Goal: Task Accomplishment & Management: Complete application form

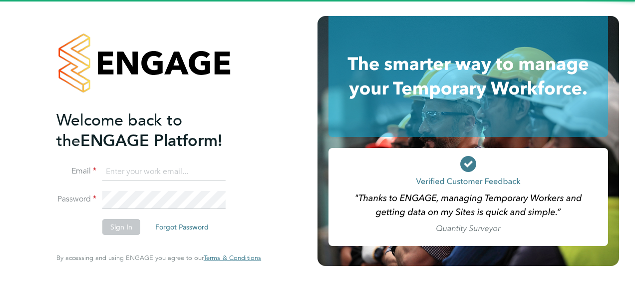
click at [139, 177] on input at bounding box center [163, 172] width 123 height 18
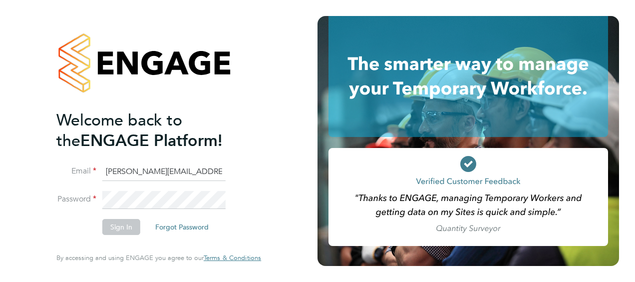
type input "joe.gladstone@hays.com"
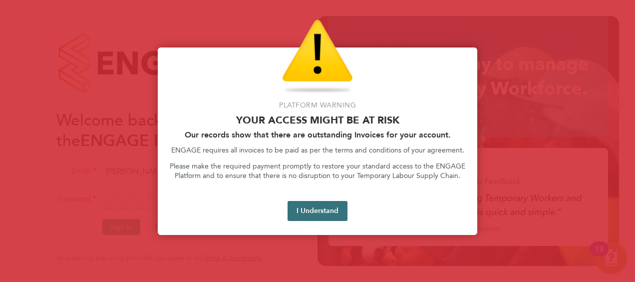
click at [333, 208] on button "I Understand" at bounding box center [318, 211] width 60 height 20
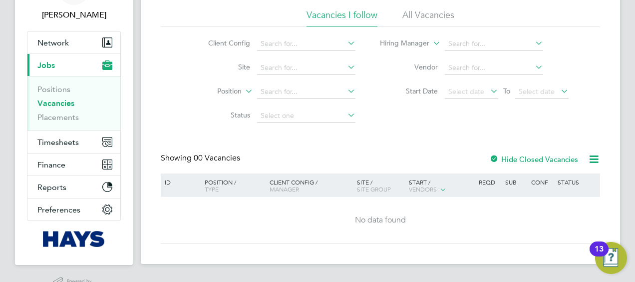
scroll to position [89, 0]
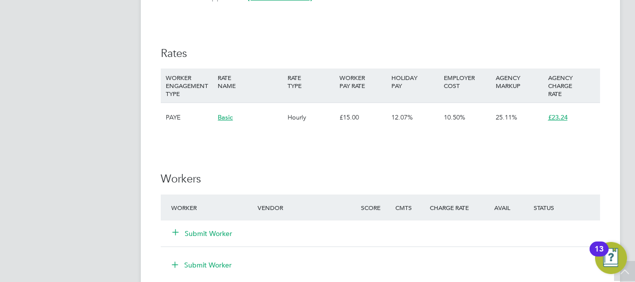
scroll to position [549, 0]
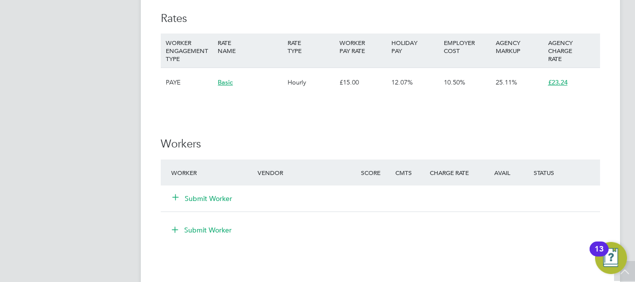
click at [177, 197] on icon at bounding box center [175, 196] width 7 height 7
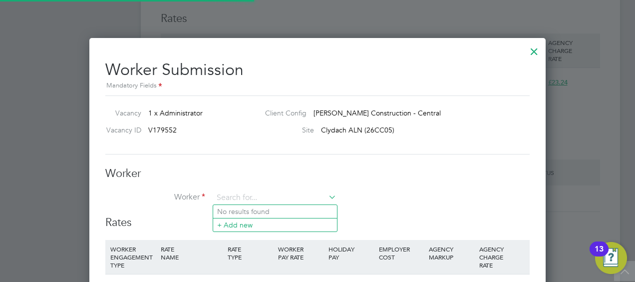
scroll to position [0, 0]
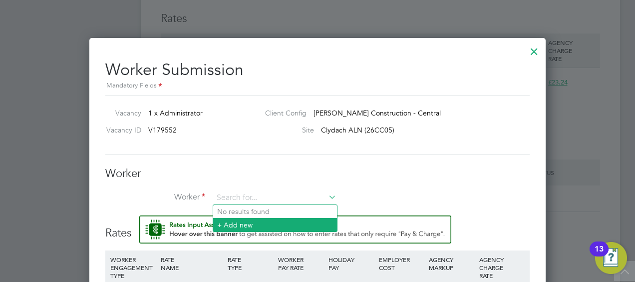
click at [237, 224] on li "+ Add new" at bounding box center [275, 224] width 124 height 13
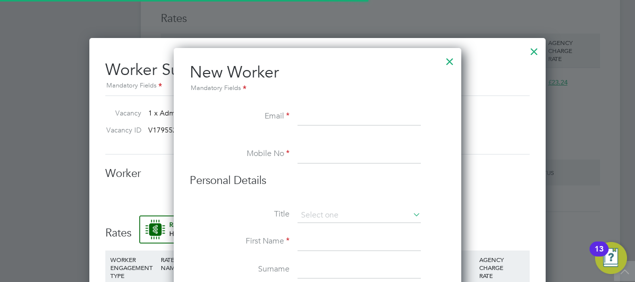
scroll to position [891, 288]
drag, startPoint x: 328, startPoint y: 109, endPoint x: 333, endPoint y: 111, distance: 5.4
click at [328, 109] on input at bounding box center [359, 117] width 123 height 18
paste input "[EMAIL_ADDRESS][DOMAIN_NAME]"
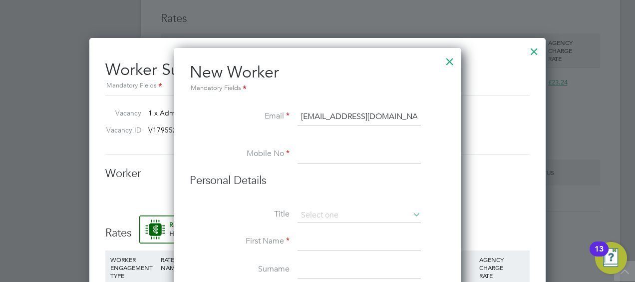
type input "[EMAIL_ADDRESS][DOMAIN_NAME]"
click at [332, 158] on input at bounding box center [359, 154] width 123 height 18
type input "07708194291"
click at [337, 208] on input at bounding box center [359, 215] width 123 height 15
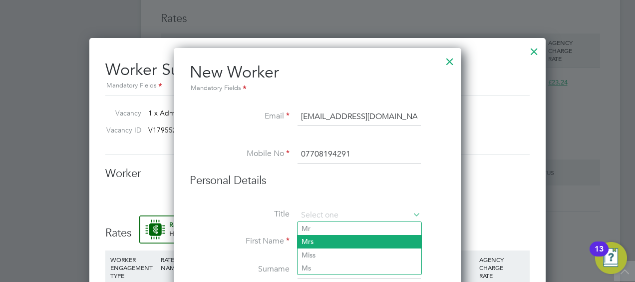
click at [331, 240] on li "Mrs" at bounding box center [360, 241] width 124 height 13
type input "Mrs"
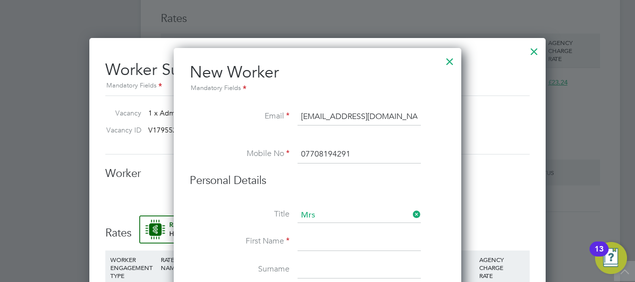
click at [321, 239] on input at bounding box center [359, 242] width 123 height 18
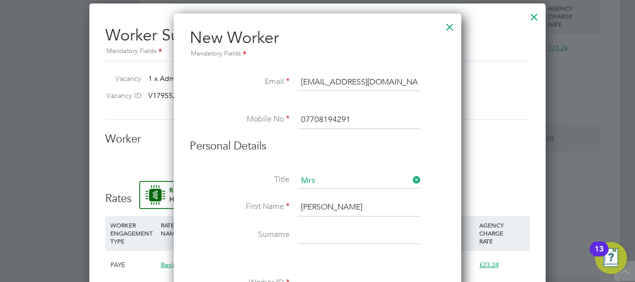
scroll to position [599, 0]
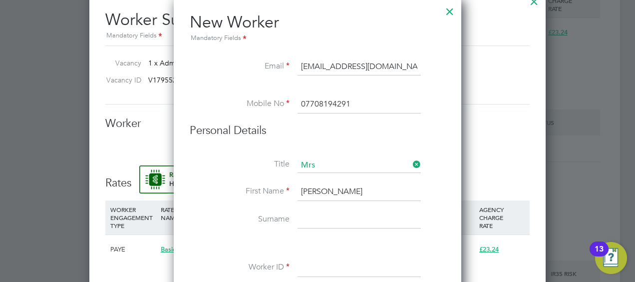
type input "[PERSON_NAME]"
click at [323, 206] on li "First Name [PERSON_NAME]" at bounding box center [318, 197] width 256 height 28
click at [331, 213] on input at bounding box center [359, 220] width 123 height 18
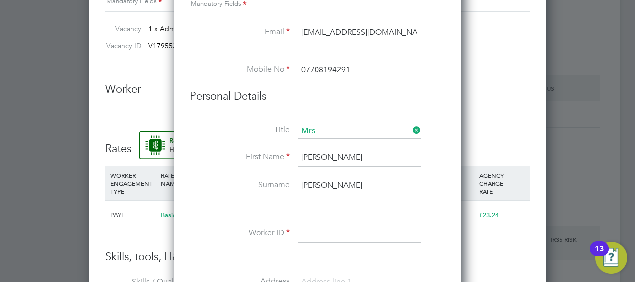
scroll to position [649, 0]
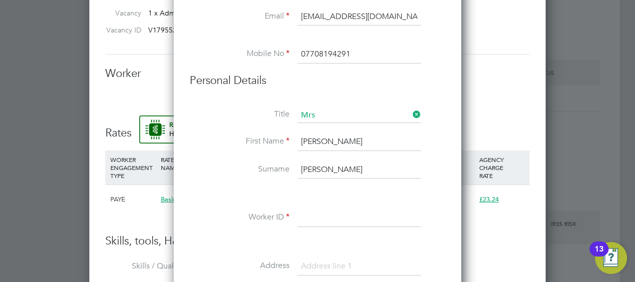
type input "[PERSON_NAME]"
click at [322, 213] on input at bounding box center [359, 218] width 123 height 18
click at [324, 216] on input at bounding box center [359, 218] width 123 height 18
paste input "20492799"
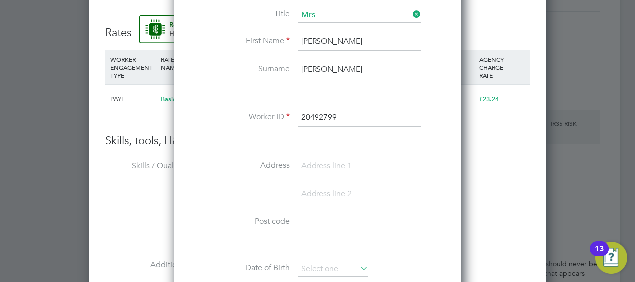
type input "20492799"
click at [323, 168] on input at bounding box center [359, 166] width 123 height 18
click at [339, 164] on input at bounding box center [359, 166] width 123 height 18
paste input "[STREET_ADDRESS]"
type input "[STREET_ADDRESS]"
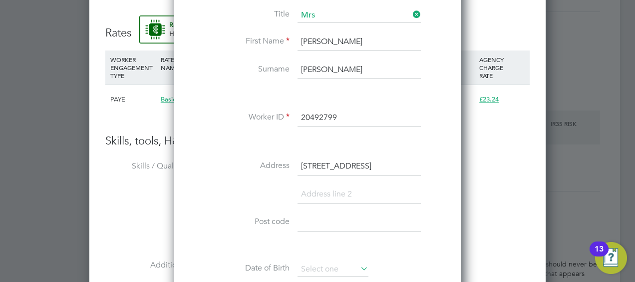
click at [317, 188] on input at bounding box center [359, 194] width 123 height 18
paste input "Tonypandy"
type input "Tonypandy"
click at [326, 246] on input at bounding box center [359, 250] width 123 height 18
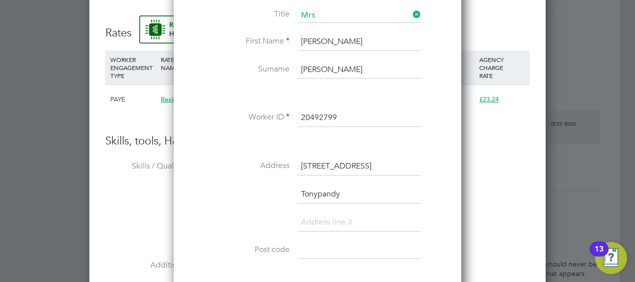
paste input "CF40 2BT"
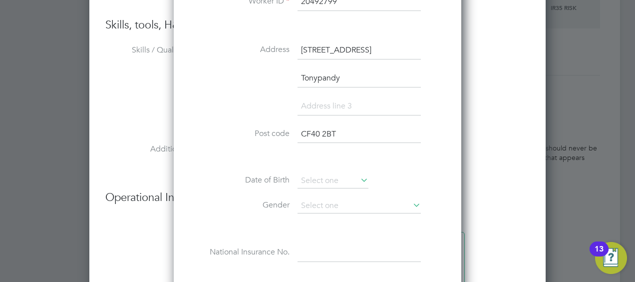
scroll to position [899, 0]
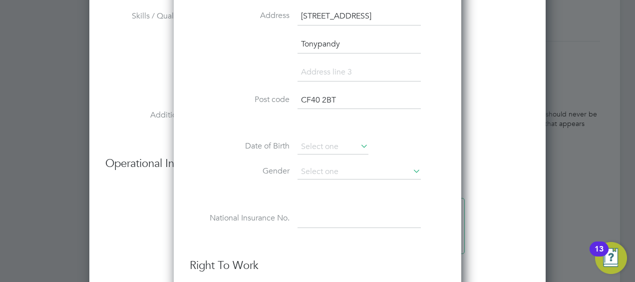
type input "CF40 2BT"
click at [319, 144] on input at bounding box center [333, 146] width 71 height 15
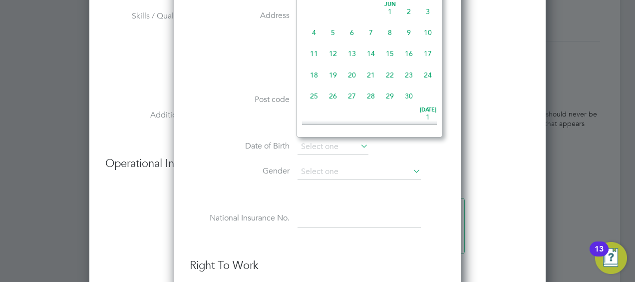
scroll to position [157, 0]
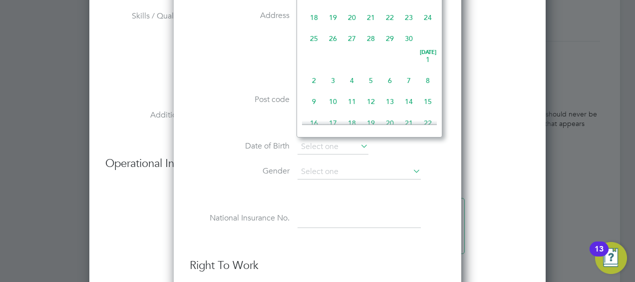
click at [355, 201] on div "Title Mrs [PERSON_NAME] Name [PERSON_NAME] Surname [PERSON_NAME] Worker ID 2049…" at bounding box center [318, 53] width 256 height 390
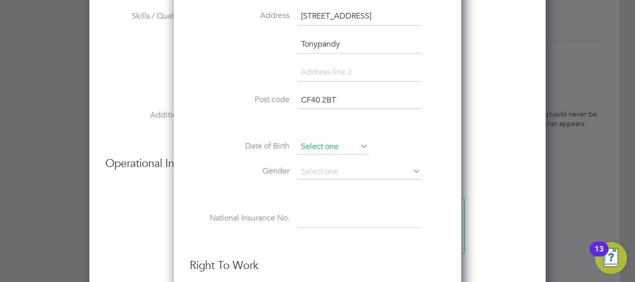
click at [309, 143] on input at bounding box center [333, 146] width 71 height 15
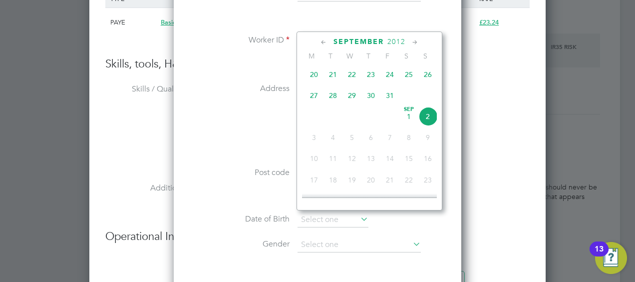
scroll to position [799, 0]
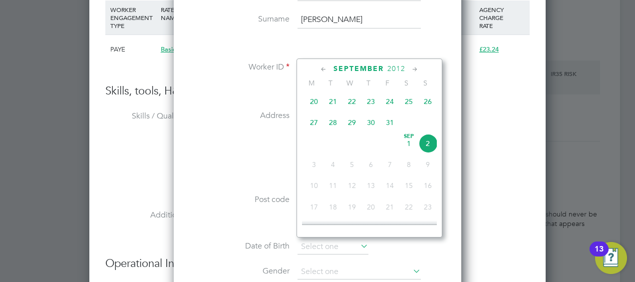
click at [394, 66] on span "2012" at bounding box center [396, 68] width 18 height 8
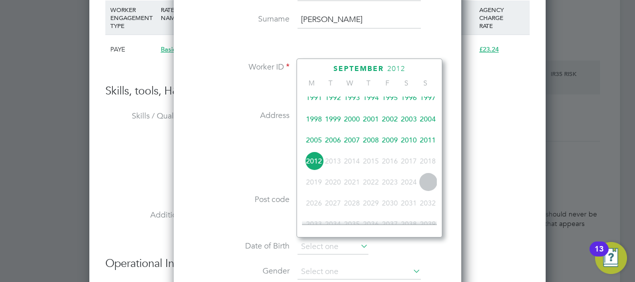
scroll to position [161, 0]
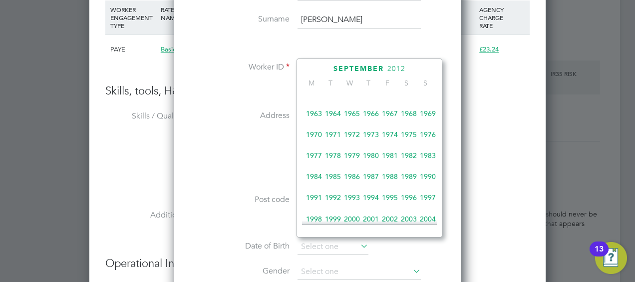
click at [371, 116] on span "1966" at bounding box center [370, 113] width 19 height 19
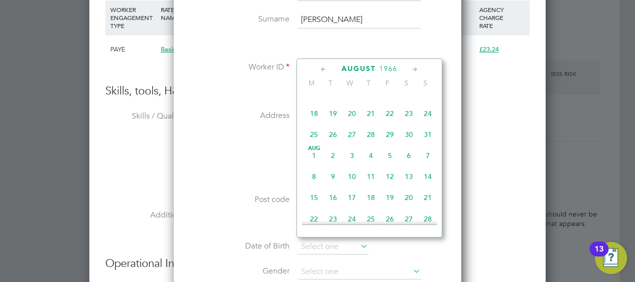
click at [352, 136] on span "27" at bounding box center [352, 134] width 19 height 19
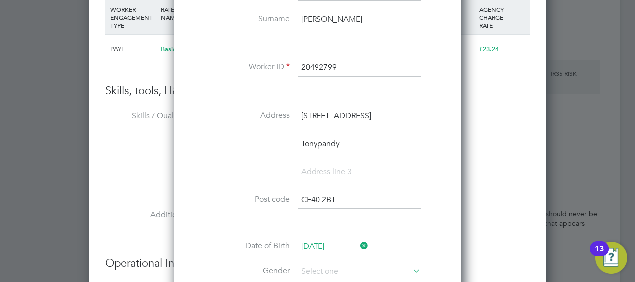
click at [325, 243] on input "[DATE]" at bounding box center [333, 246] width 71 height 15
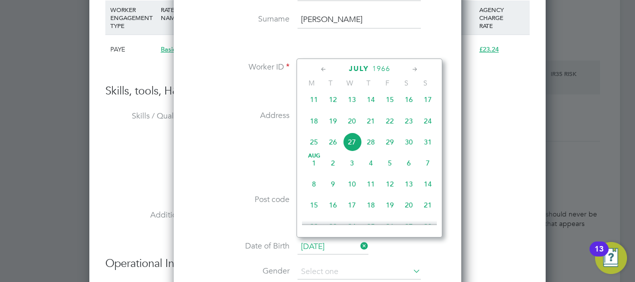
click at [358, 65] on span "July" at bounding box center [359, 68] width 20 height 8
click at [324, 69] on icon at bounding box center [323, 69] width 9 height 11
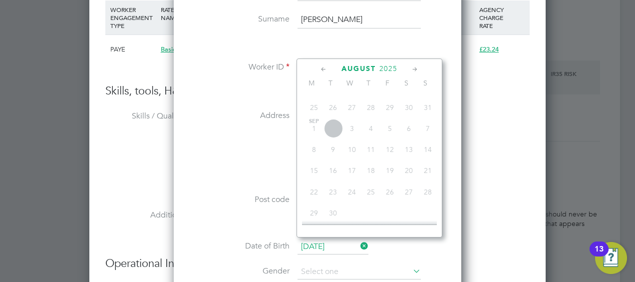
click at [422, 242] on li "Date of Birth [DEMOGRAPHIC_DATA]" at bounding box center [318, 251] width 256 height 25
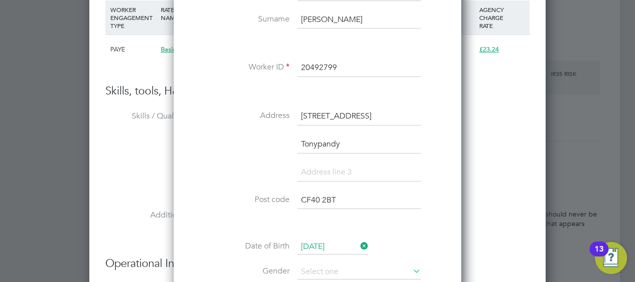
click at [323, 245] on input "[DATE]" at bounding box center [333, 246] width 71 height 15
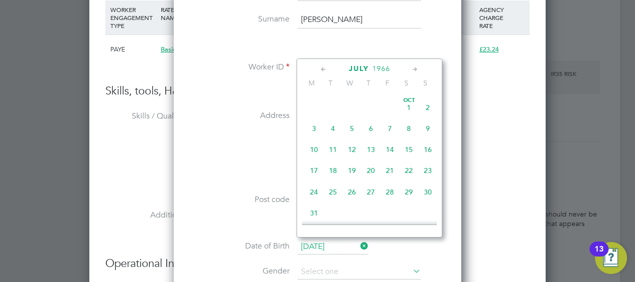
scroll to position [385, 0]
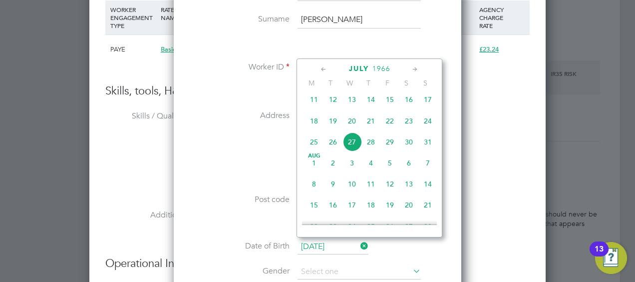
click at [323, 68] on icon at bounding box center [323, 69] width 9 height 11
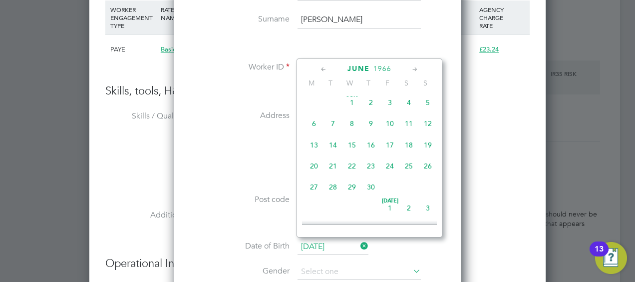
click at [323, 68] on icon at bounding box center [323, 69] width 9 height 11
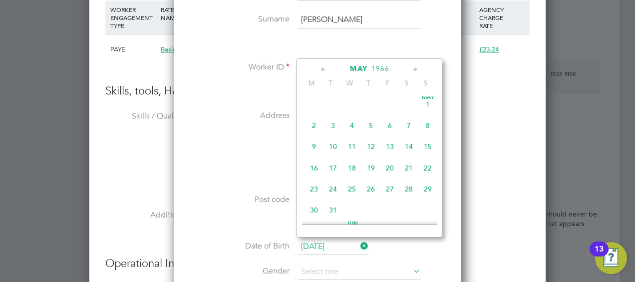
click at [392, 192] on span "27" at bounding box center [389, 188] width 19 height 19
type input "[DATE]"
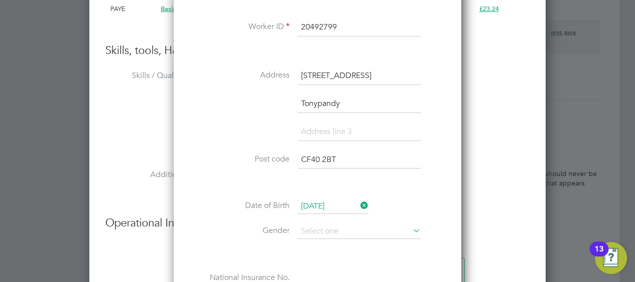
scroll to position [849, 0]
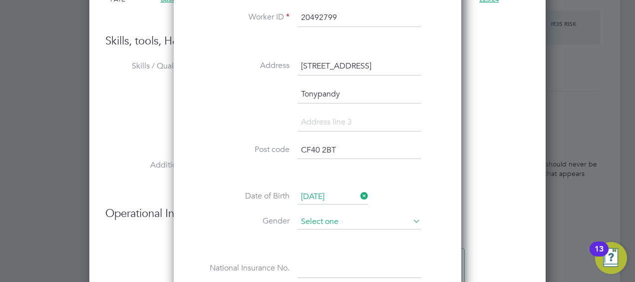
click at [325, 218] on input at bounding box center [359, 221] width 123 height 15
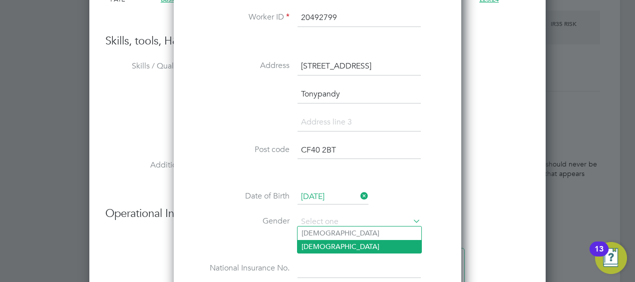
click at [320, 247] on li "[DEMOGRAPHIC_DATA]" at bounding box center [360, 246] width 124 height 13
type input "[DEMOGRAPHIC_DATA]"
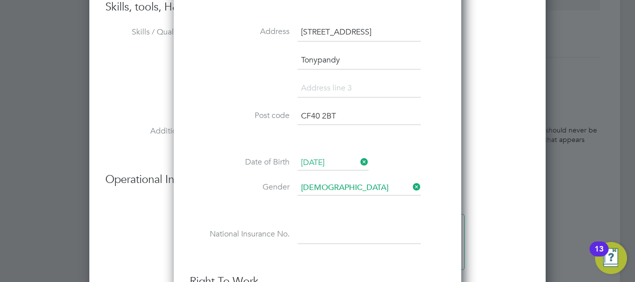
scroll to position [899, 0]
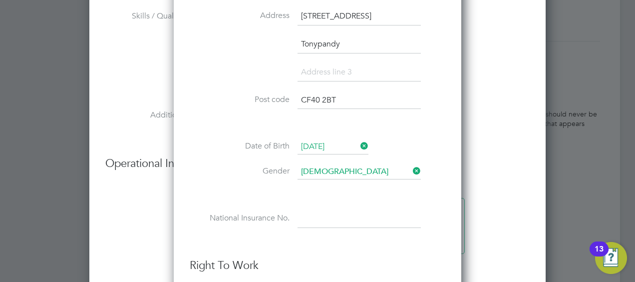
click at [312, 214] on input at bounding box center [359, 219] width 123 height 18
paste input "JZ545341B"
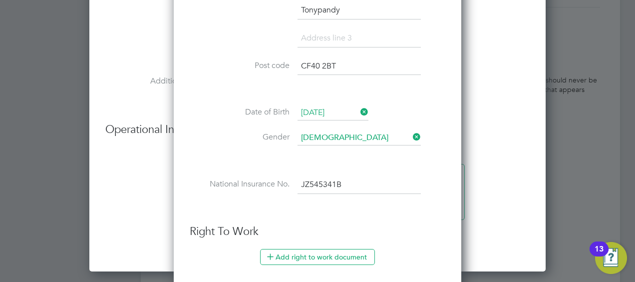
scroll to position [949, 0]
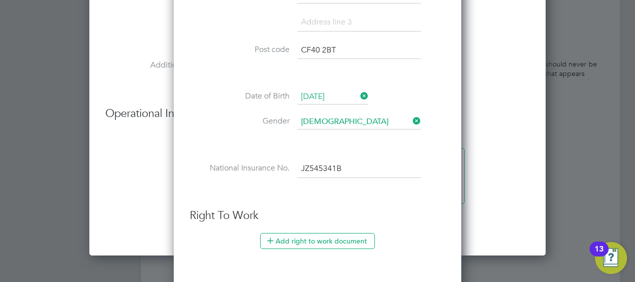
type input "JZ 54 53 41 B"
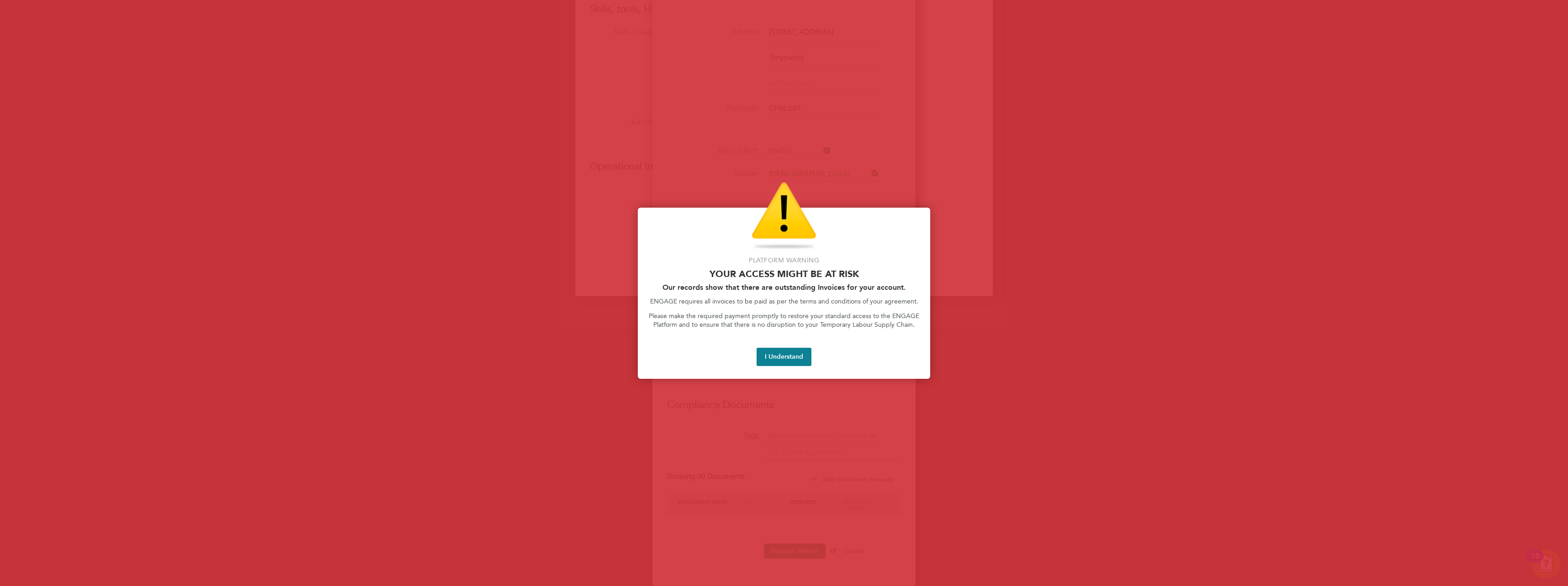
scroll to position [5, 5]
click at [581, 257] on button "I Understand" at bounding box center [784, 357] width 55 height 18
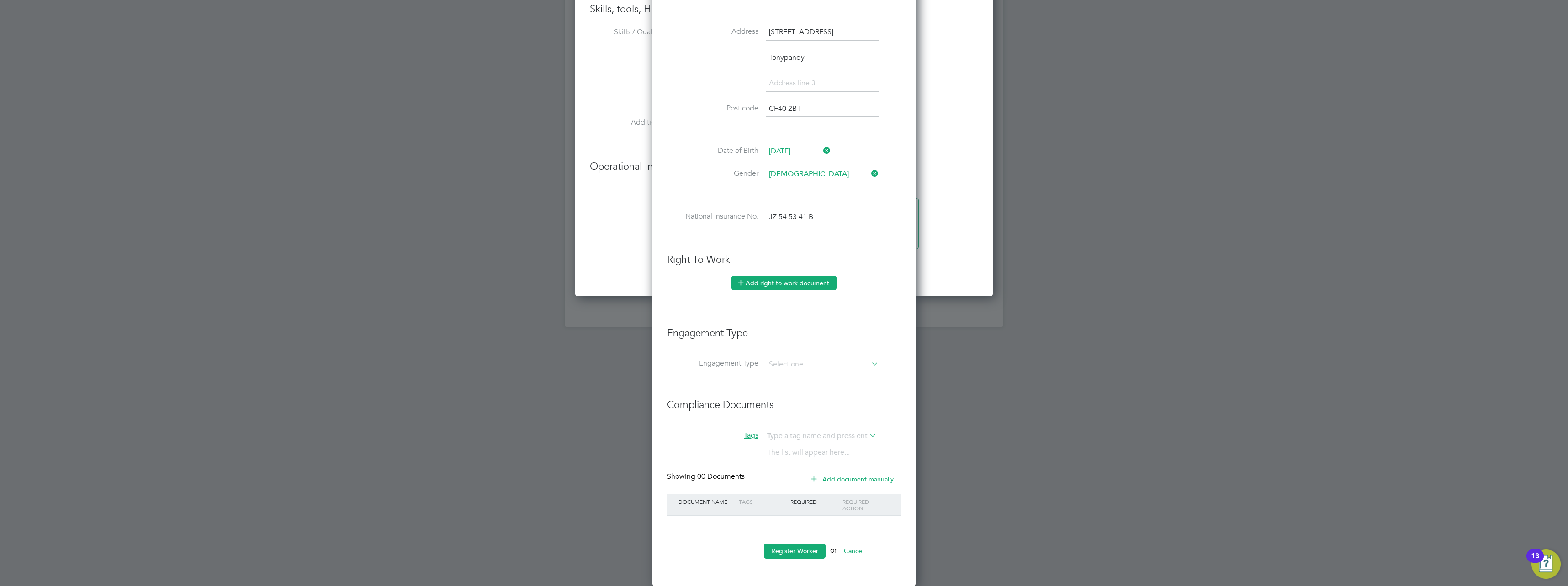
click at [581, 257] on button "Add right to work document" at bounding box center [783, 283] width 105 height 15
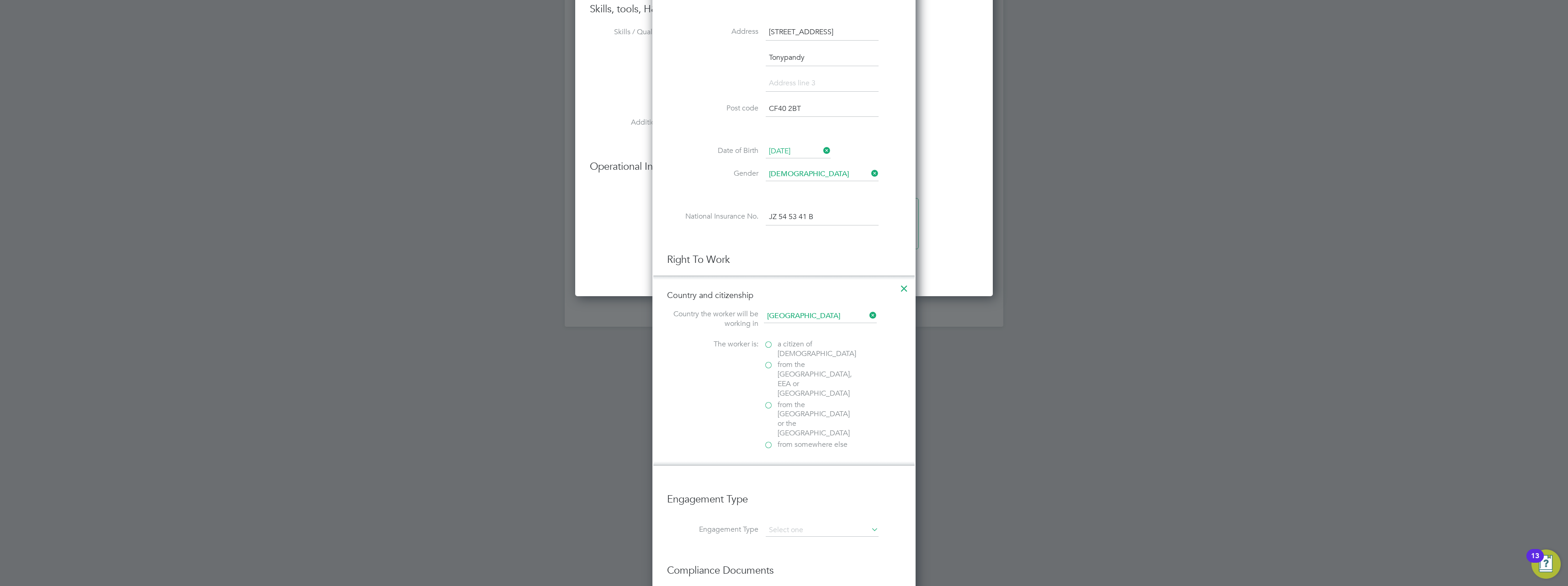
click at [581, 257] on label "a citizen of [DEMOGRAPHIC_DATA]" at bounding box center [810, 348] width 91 height 19
click at [0, 0] on input "a citizen of [DEMOGRAPHIC_DATA]" at bounding box center [0, 0] width 0 height 0
click at [581, 257] on div at bounding box center [768, 485] width 9 height 9
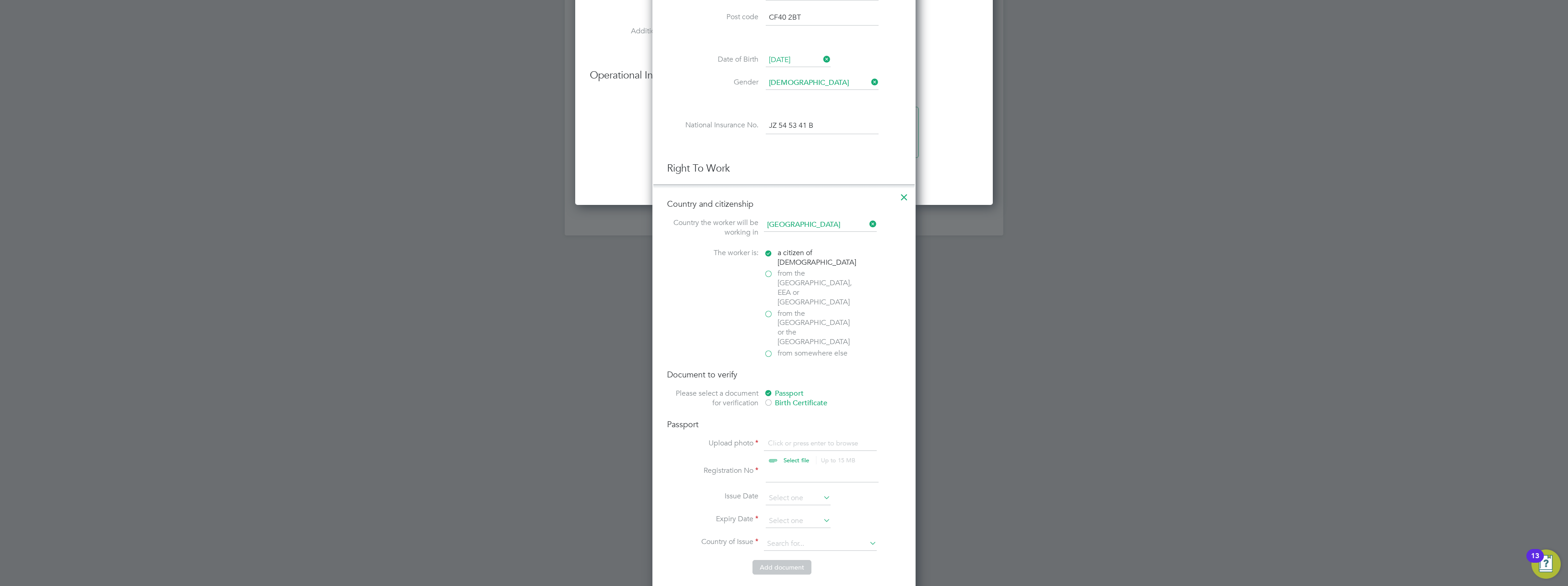
click at [581, 257] on input "file" at bounding box center [804, 453] width 144 height 27
type input "C:\fakepath\[PERSON_NAME] Passport.pdf"
click at [581, 257] on input at bounding box center [822, 474] width 113 height 16
type input "529852948"
click at [581, 257] on input at bounding box center [798, 498] width 65 height 14
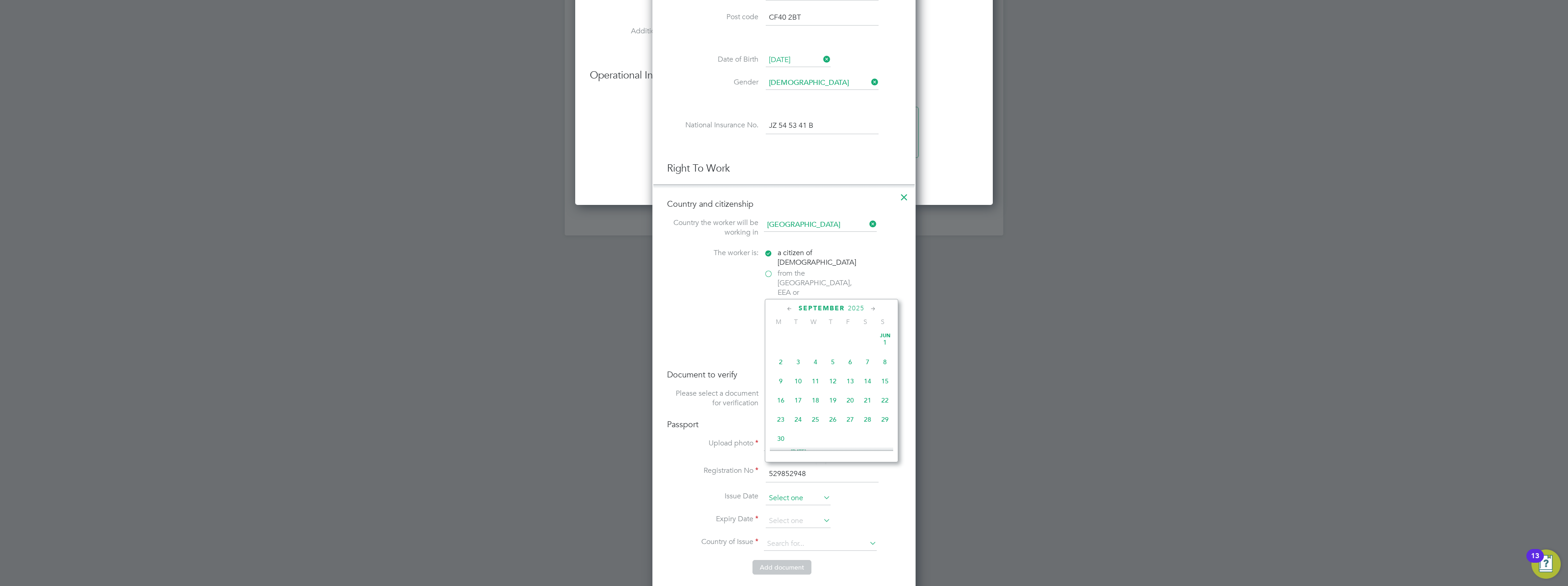
scroll to position [277, 0]
click at [581, 257] on icon at bounding box center [789, 309] width 8 height 10
click at [581, 257] on span "2025" at bounding box center [849, 308] width 16 height 7
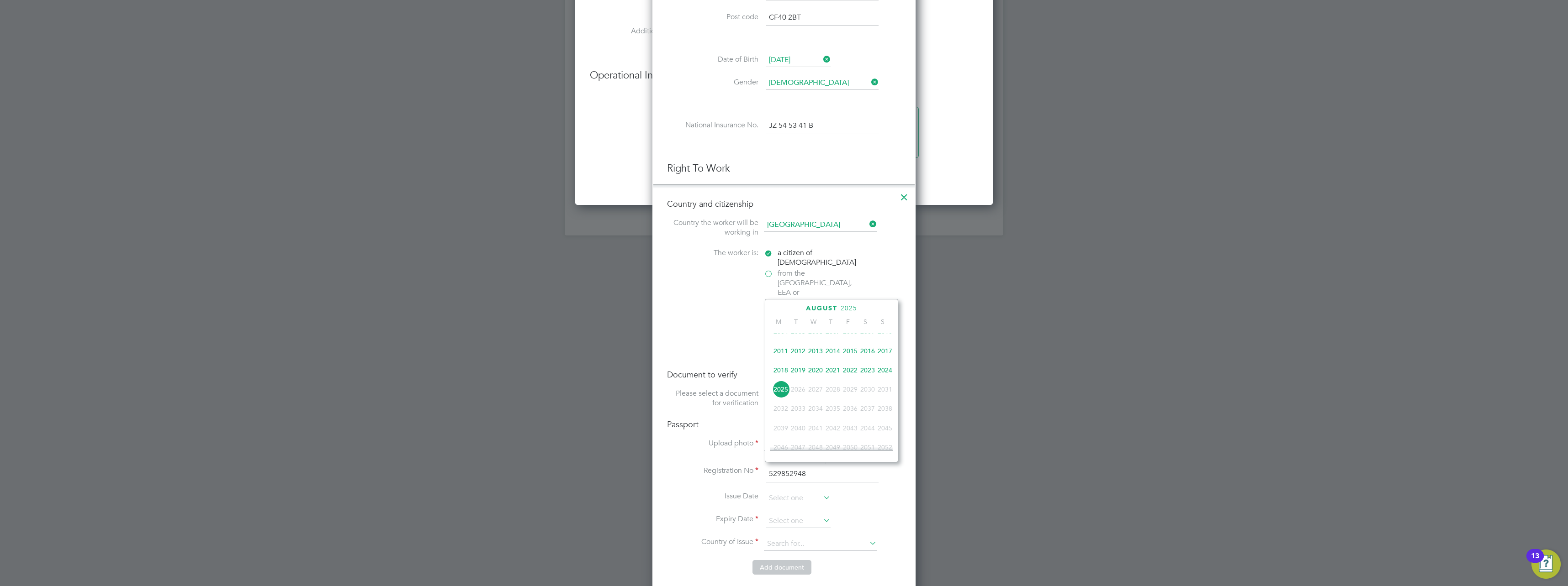
click at [581, 257] on span "2015" at bounding box center [850, 350] width 17 height 17
click at [581, 257] on icon at bounding box center [789, 309] width 8 height 10
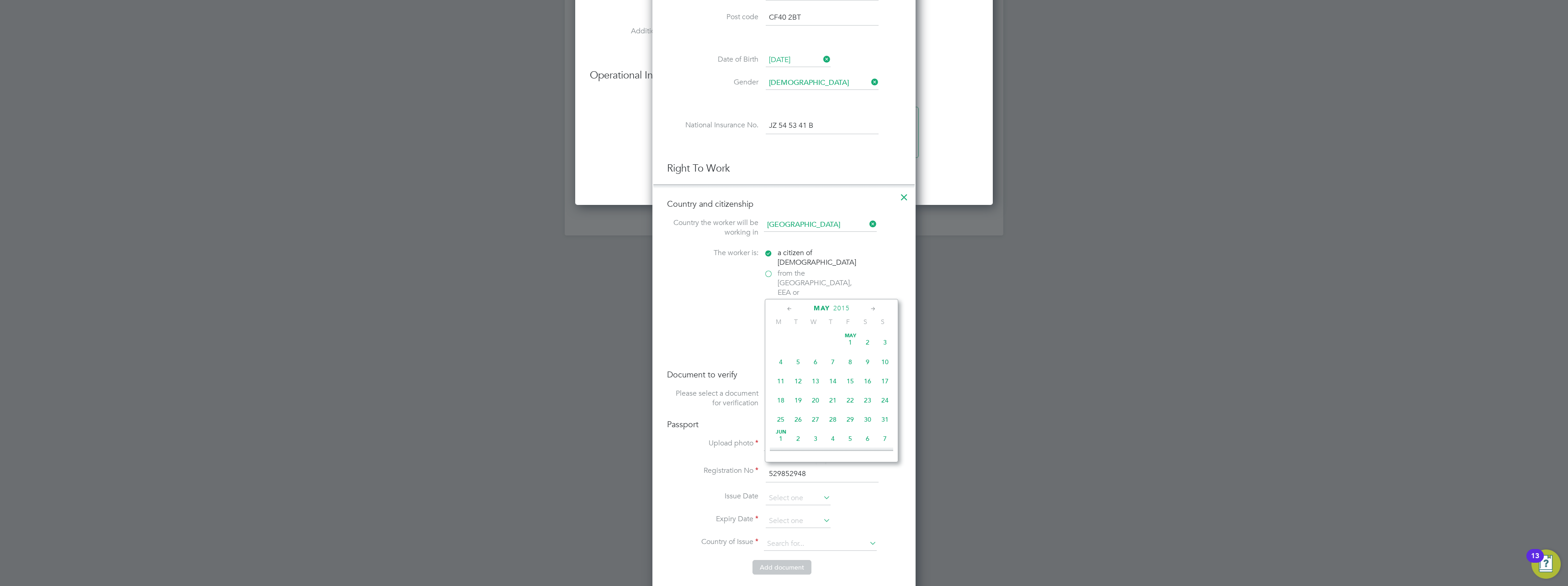
click at [581, 257] on icon at bounding box center [789, 309] width 8 height 10
click at [581, 257] on span "11" at bounding box center [867, 361] width 17 height 17
type input "[DATE]"
click at [581, 257] on input at bounding box center [798, 521] width 65 height 14
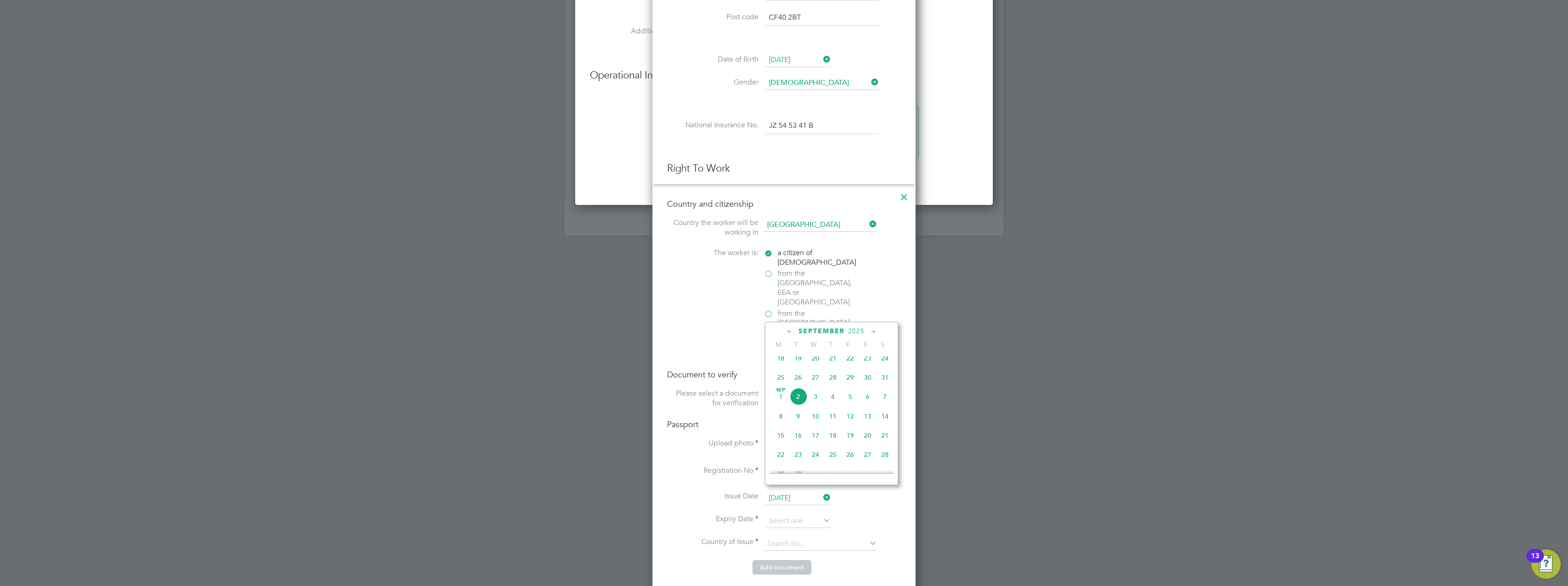
click at [581, 257] on icon at bounding box center [789, 331] width 8 height 10
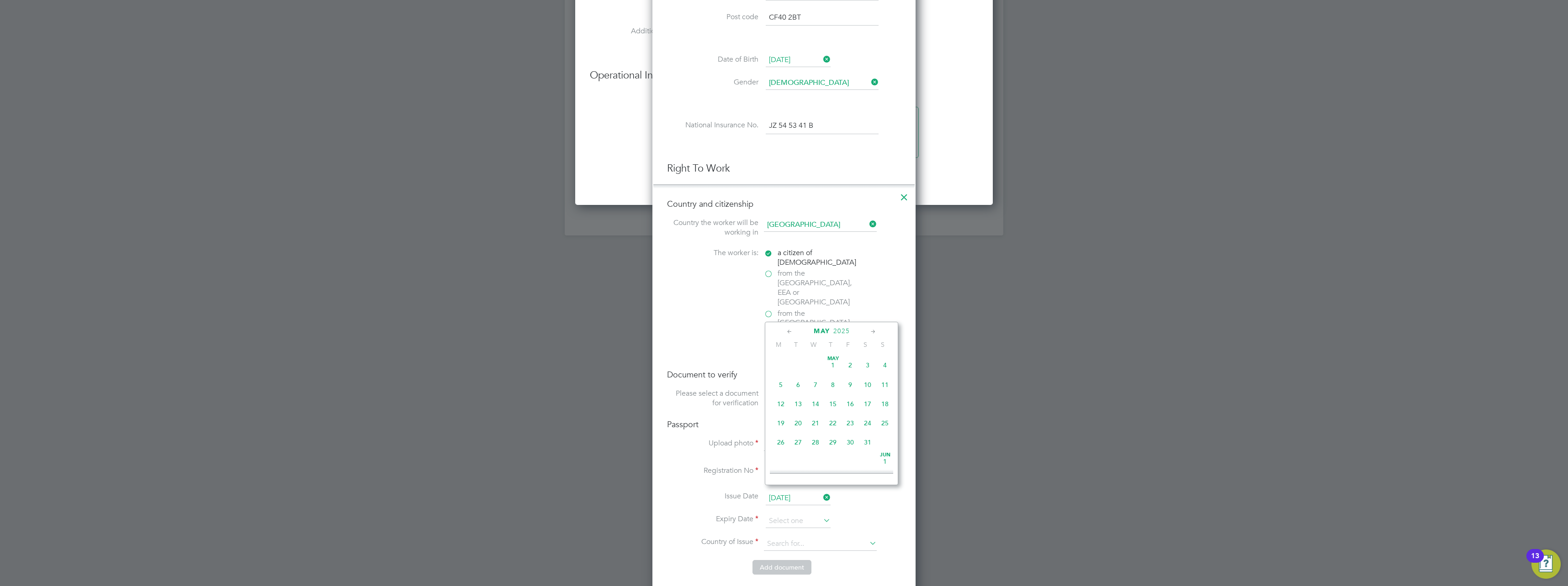
click at [581, 257] on icon at bounding box center [789, 331] width 8 height 10
click at [581, 257] on span "11" at bounding box center [850, 384] width 17 height 17
type input "[DATE]"
click at [581, 257] on input at bounding box center [820, 544] width 113 height 14
click at [581, 257] on li "[GEOGRAPHIC_DATA]" at bounding box center [827, 553] width 128 height 12
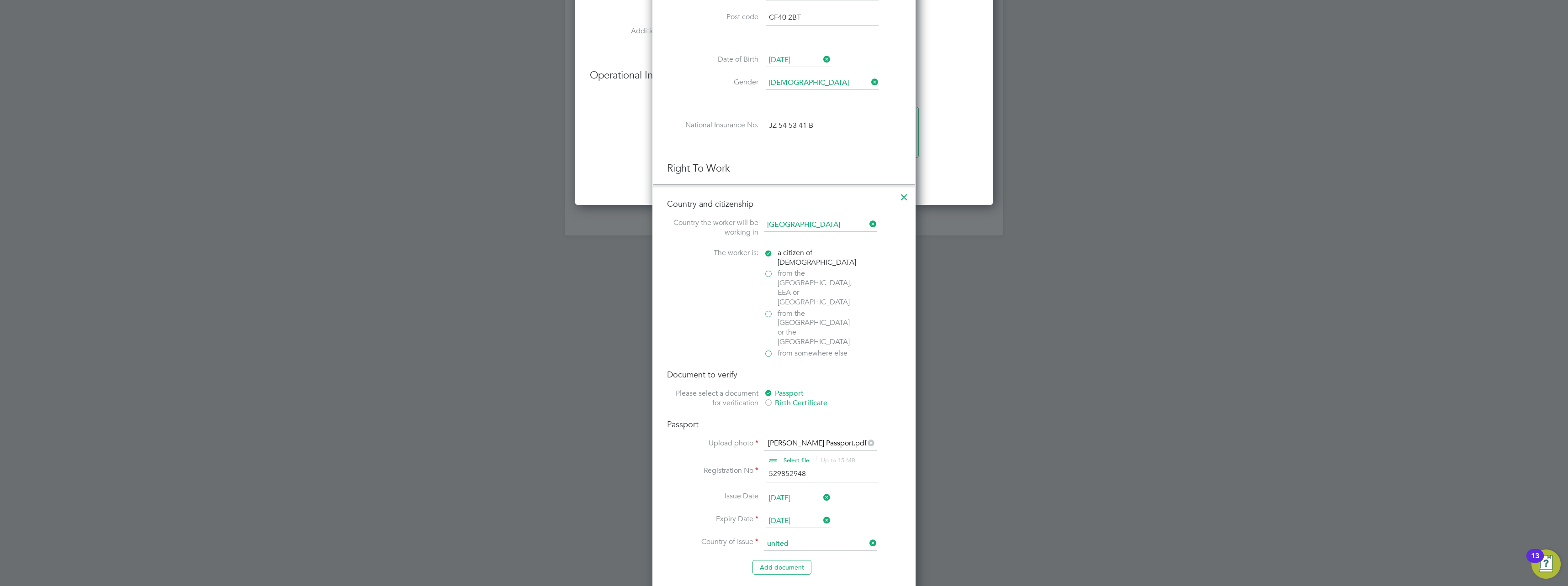
type input "[GEOGRAPHIC_DATA]"
click at [581, 257] on button "Add document" at bounding box center [781, 568] width 59 height 15
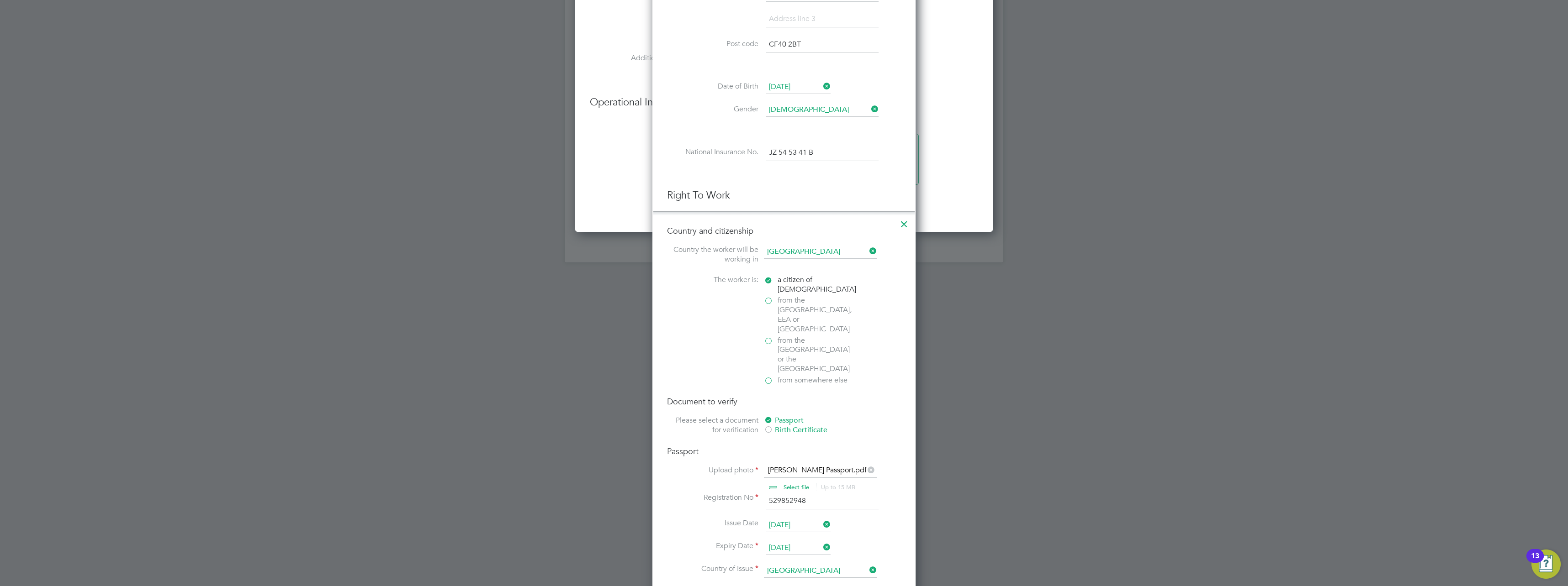
scroll to position [910, 263]
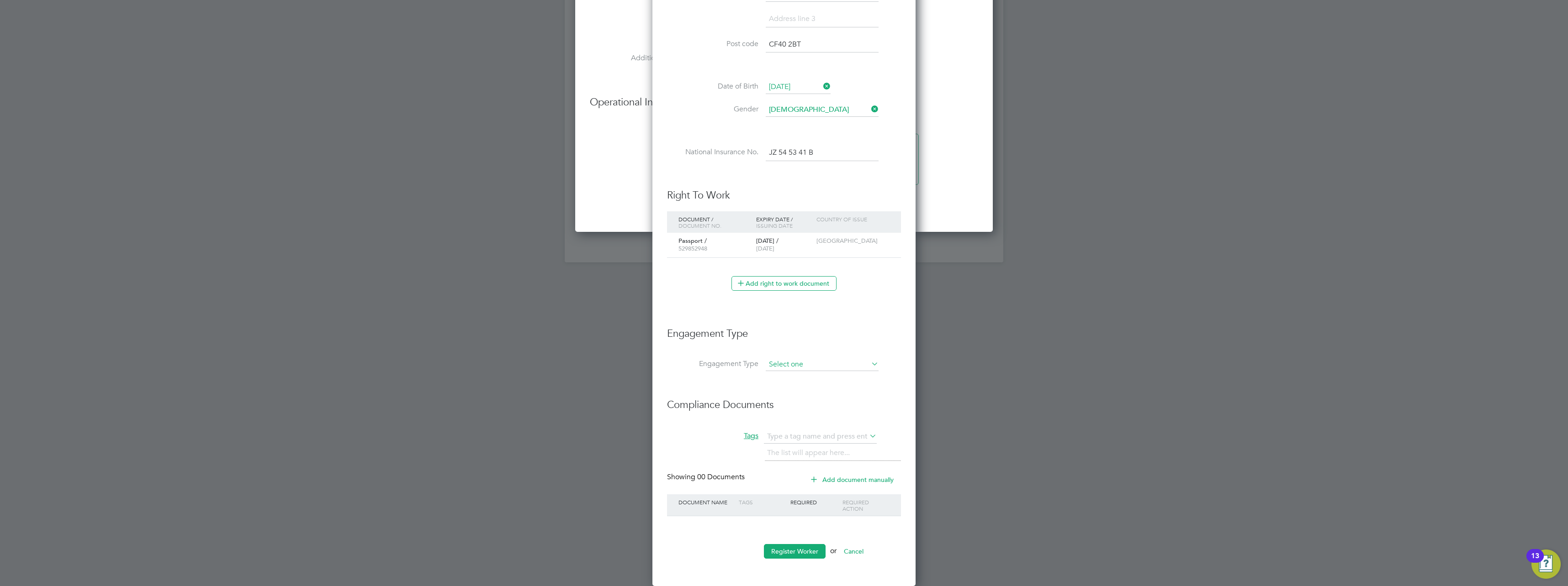
click at [581, 257] on input at bounding box center [822, 365] width 113 height 13
click at [581, 257] on li "PAYE Direct" at bounding box center [822, 390] width 113 height 13
type input "PAYE Direct"
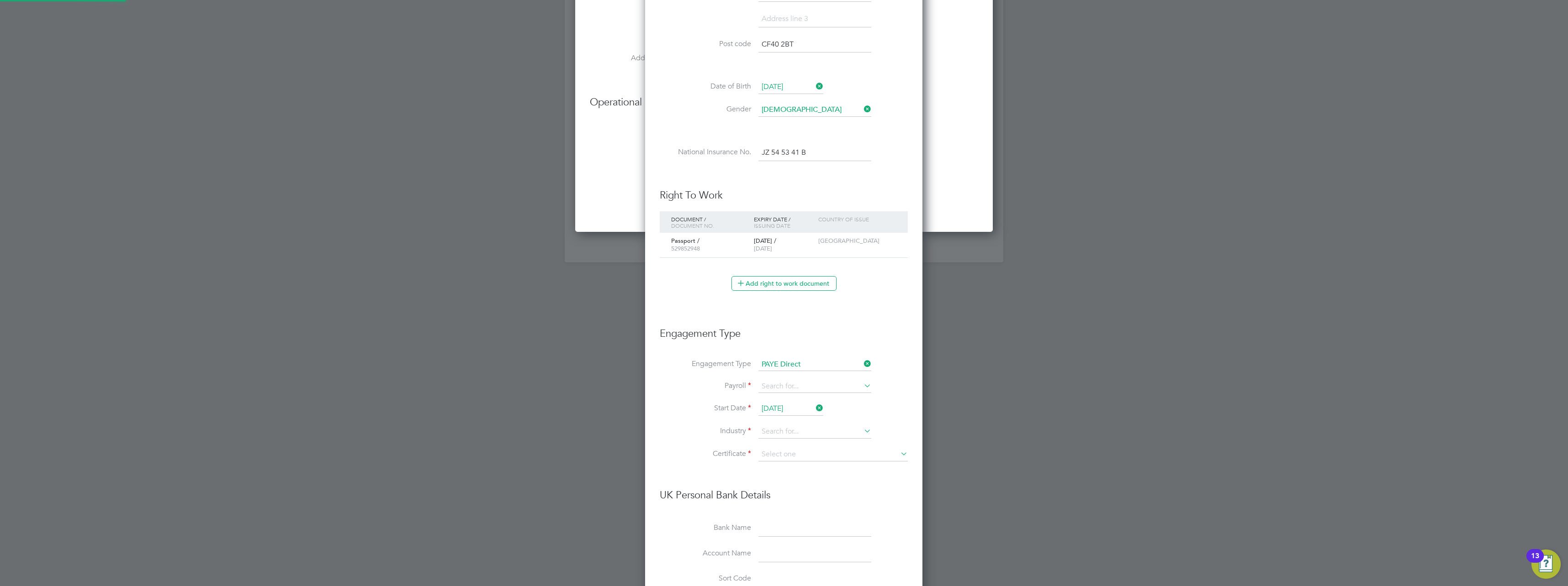
scroll to position [1177, 278]
click at [581, 257] on input at bounding box center [814, 387] width 113 height 13
click at [581, 257] on li "PAYE (Standard)" at bounding box center [814, 400] width 113 height 13
type input "PAYE (Standard)"
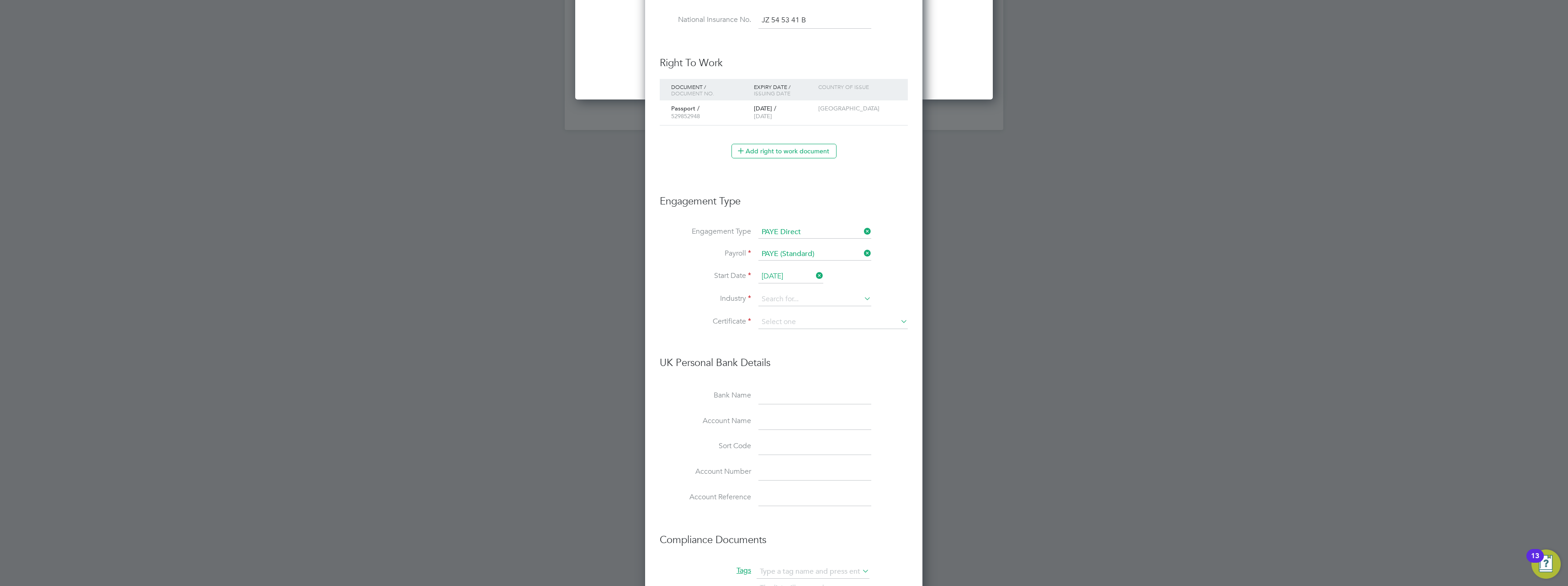
scroll to position [954, 0]
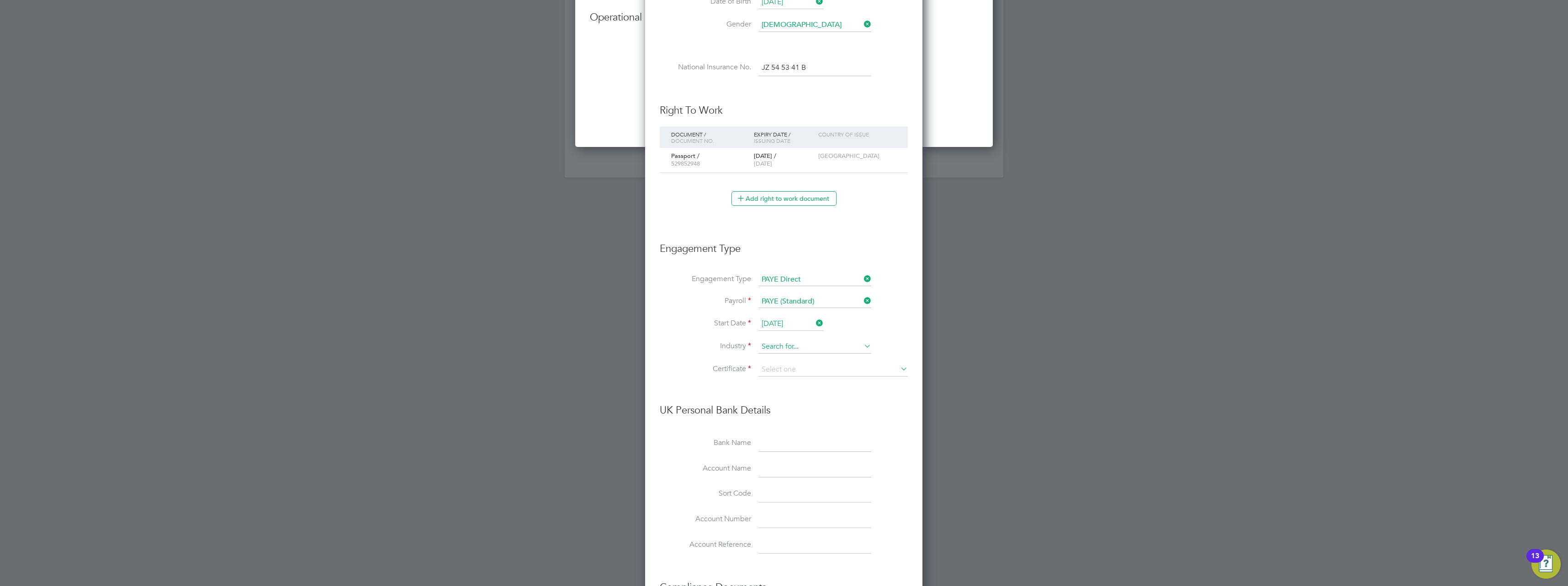
click at [581, 257] on input at bounding box center [814, 346] width 113 height 14
click at [581, 257] on li "Admin, Secretarial & PA" at bounding box center [814, 372] width 113 height 12
type input "Admin, Secretarial & PA"
click at [581, 257] on input at bounding box center [832, 369] width 149 height 14
click at [581, 257] on li "No, worker doesn't have a P45 certificate" at bounding box center [832, 394] width 150 height 12
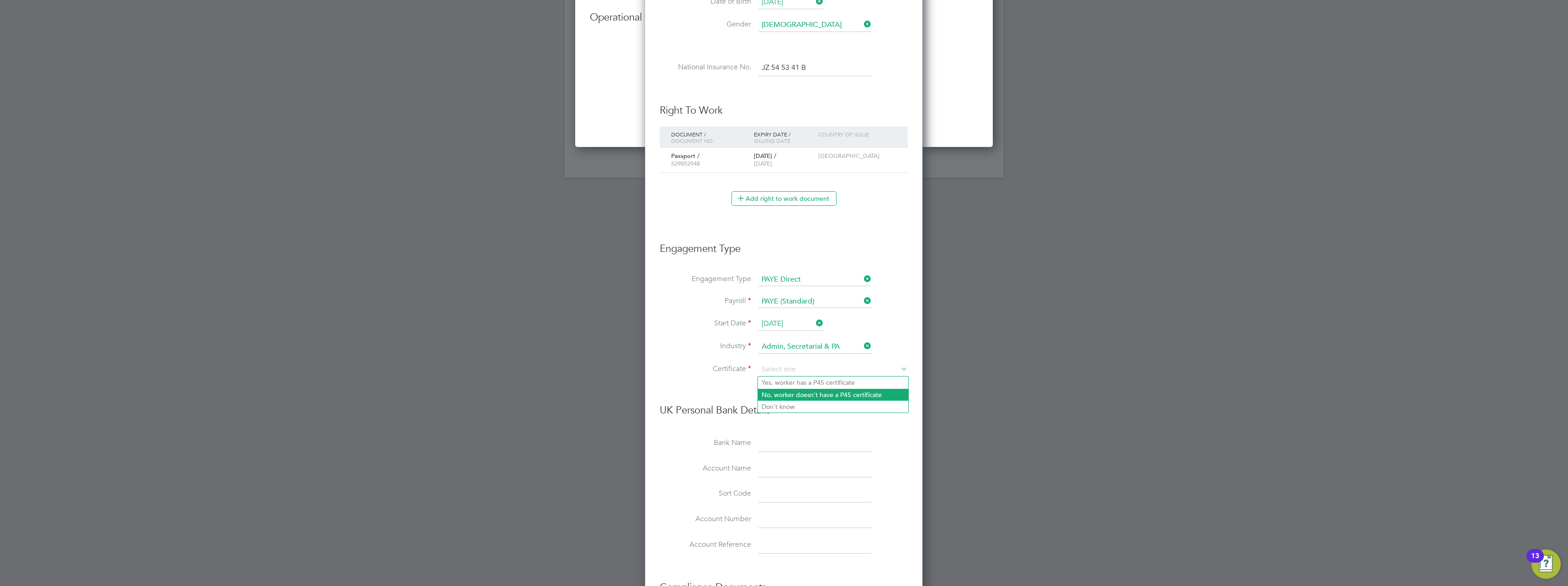
type input "No, worker doesn't have a P45 certificate"
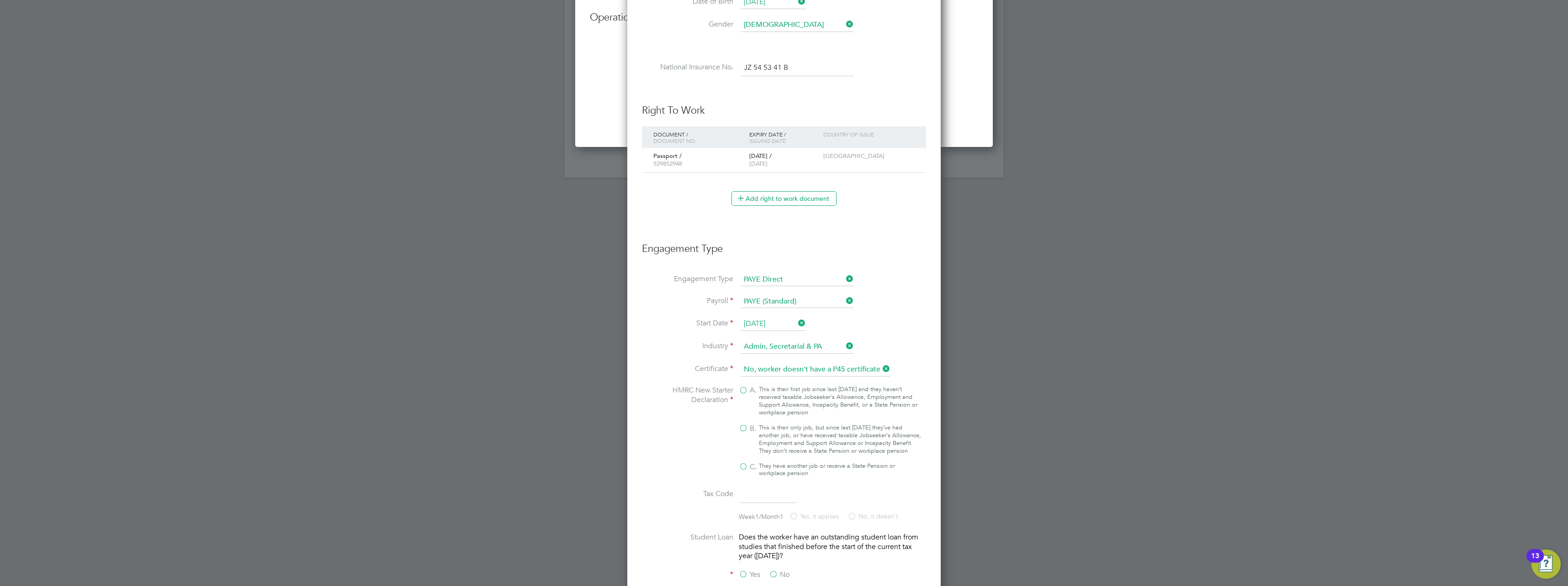
click at [581, 257] on label "B. This is their only job, but since last [DATE] they’ve had another job, or ha…" at bounding box center [830, 440] width 183 height 31
click at [0, 0] on input "B. This is their only job, but since last [DATE] they’ve had another job, or ha…" at bounding box center [0, 0] width 0 height 0
type input "1257L"
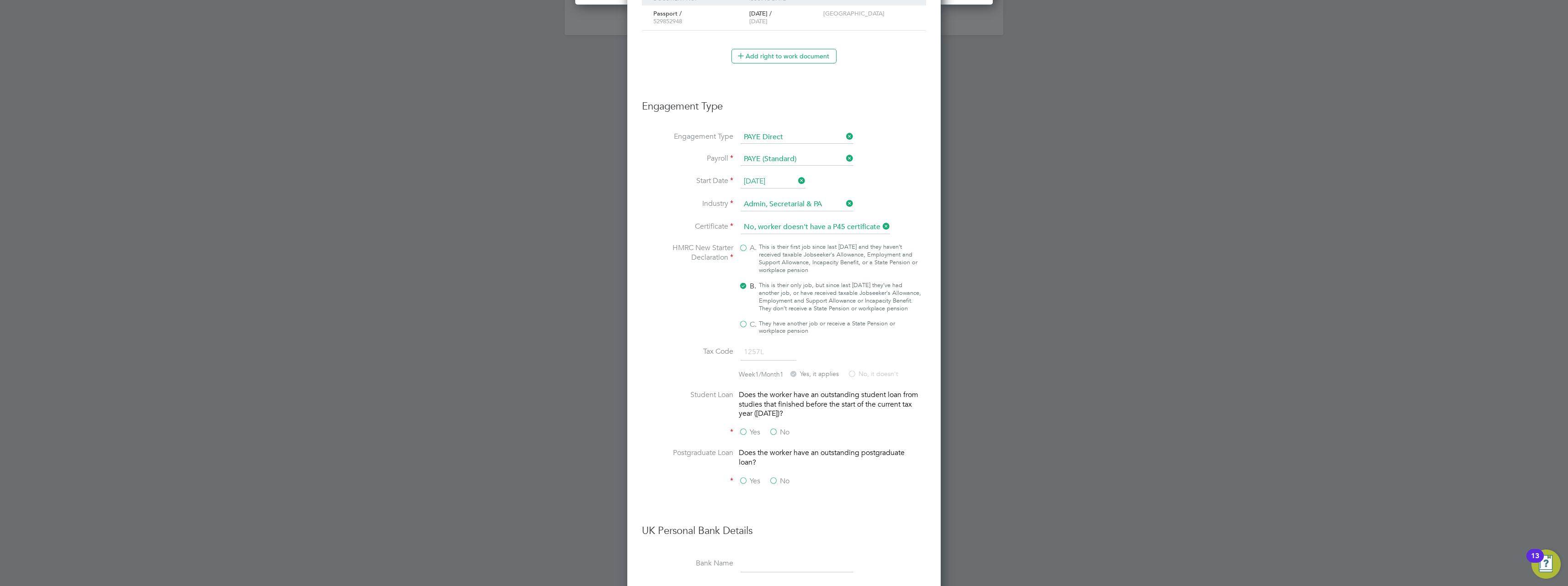
scroll to position [1136, 0]
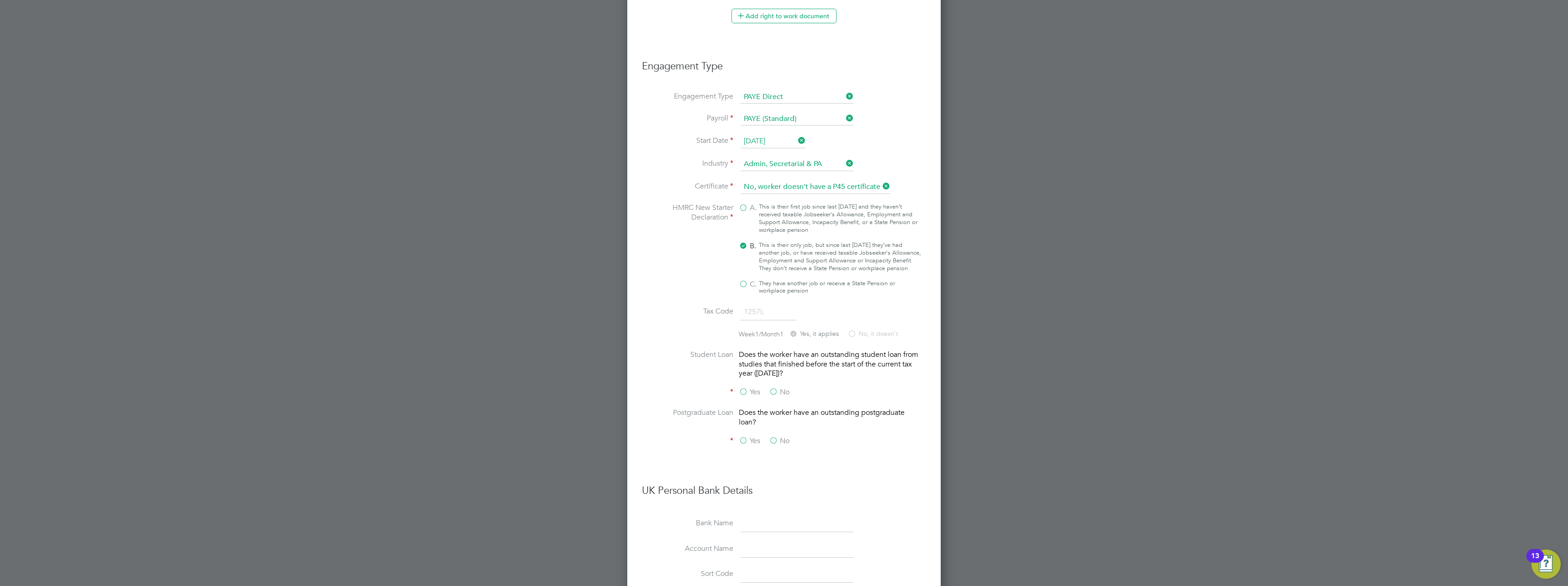
click at [581, 257] on label "No" at bounding box center [779, 392] width 20 height 9
click at [0, 0] on input "No" at bounding box center [0, 0] width 0 height 0
click at [581, 257] on label "No" at bounding box center [779, 441] width 20 height 9
click at [0, 0] on input "No" at bounding box center [0, 0] width 0 height 0
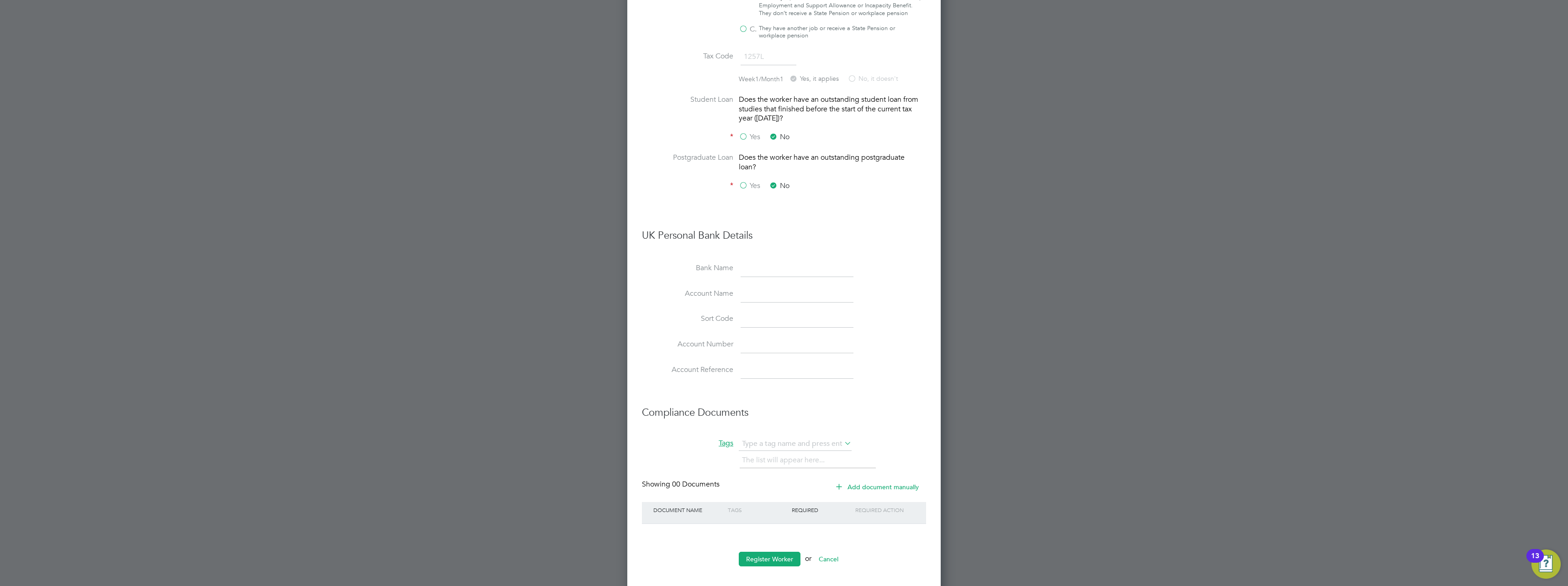
scroll to position [1406, 0]
click at [581, 257] on button "Register Worker" at bounding box center [768, 551] width 61 height 15
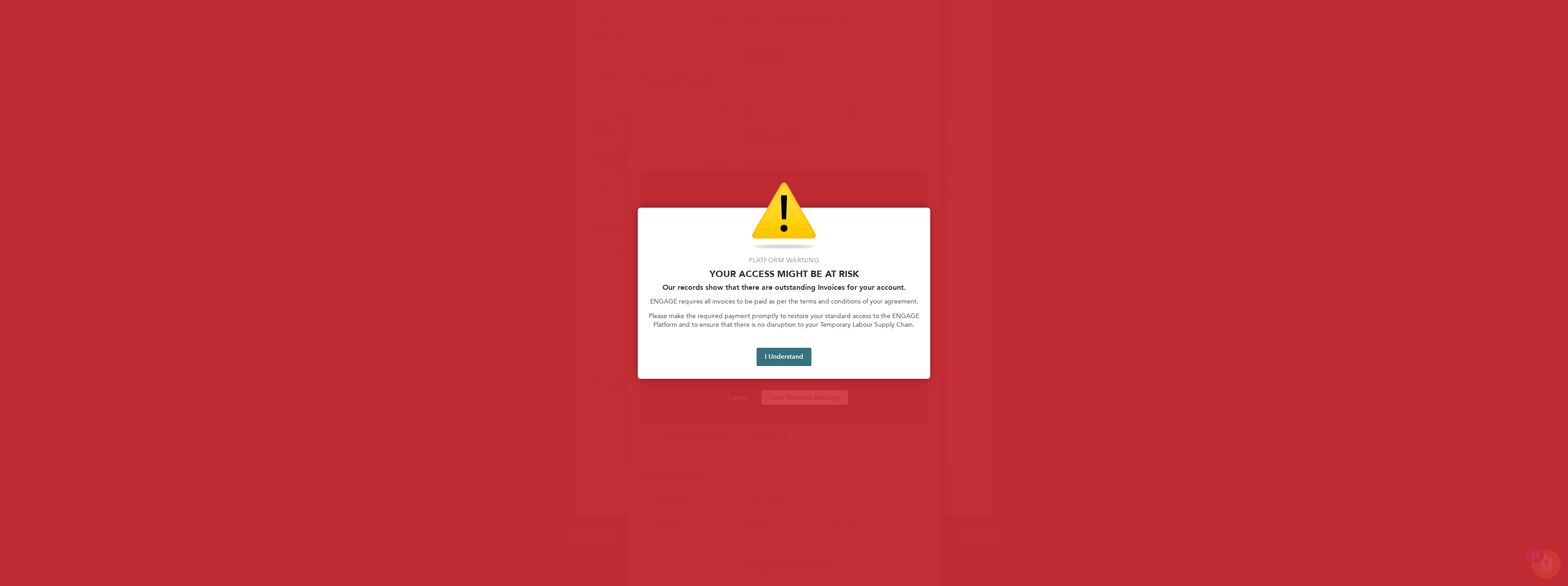
click at [581, 257] on button "I Understand" at bounding box center [784, 357] width 55 height 18
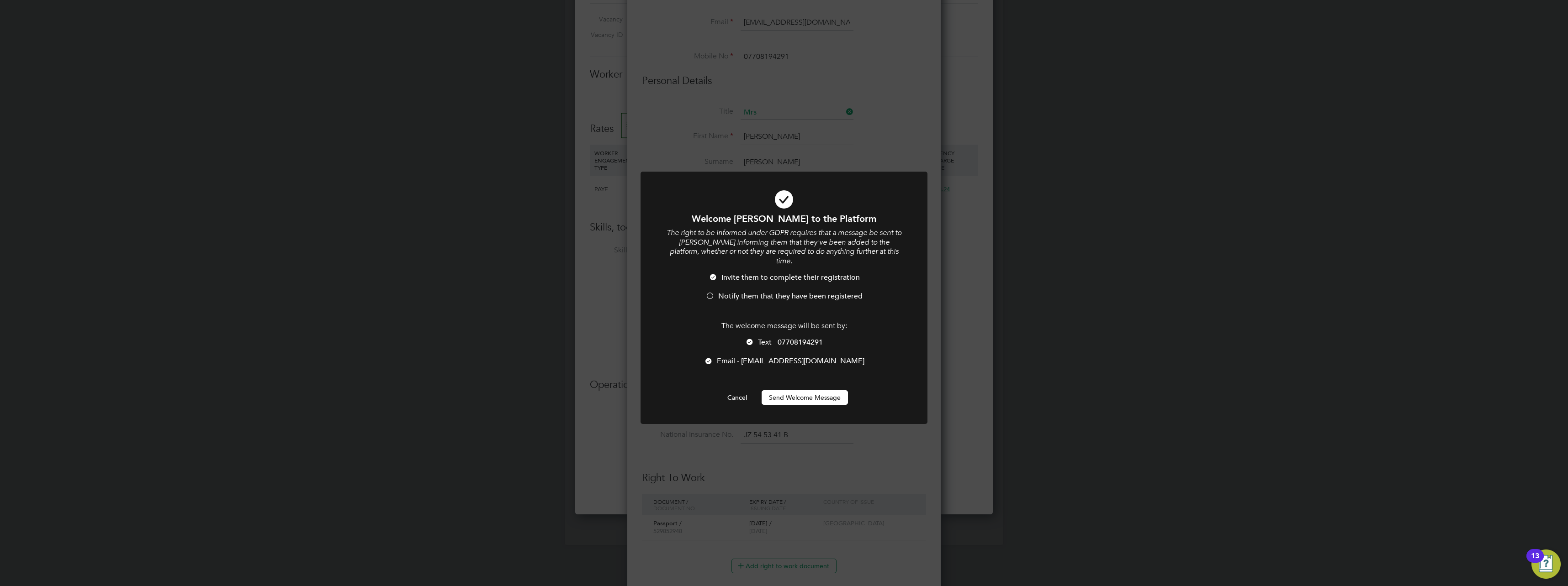
click at [581, 257] on button "Send Welcome Message" at bounding box center [804, 398] width 86 height 15
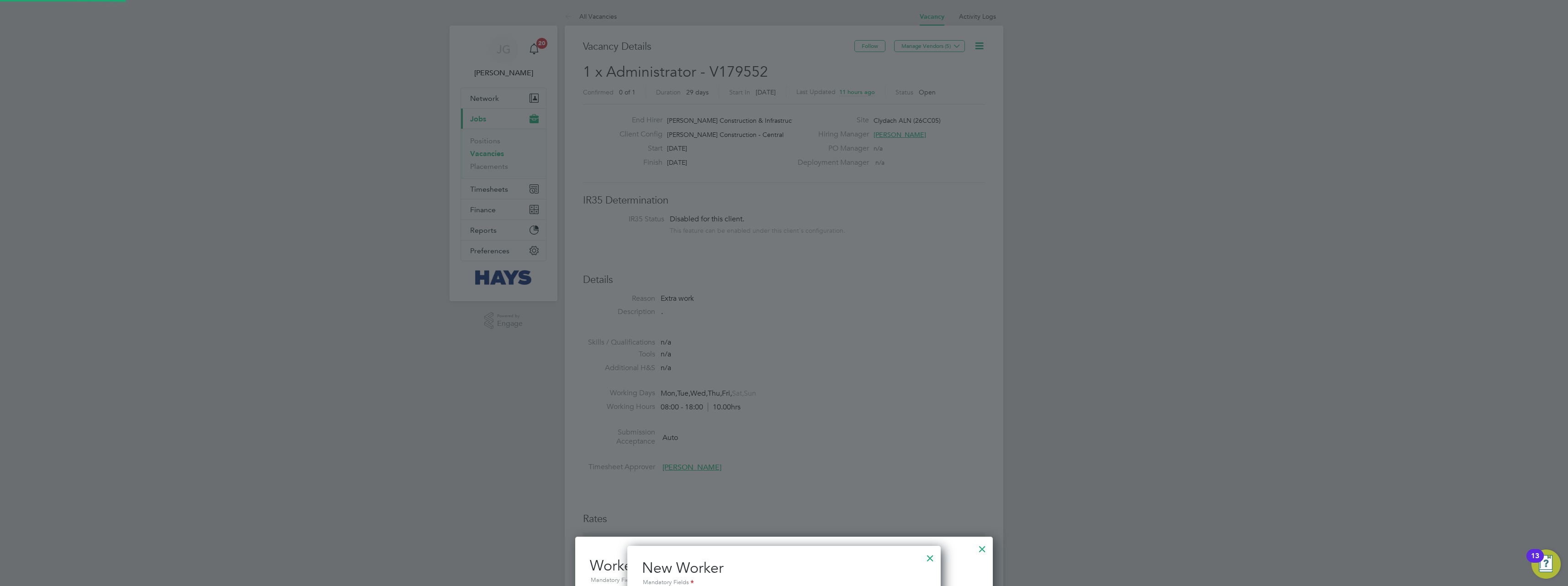
scroll to position [586, 0]
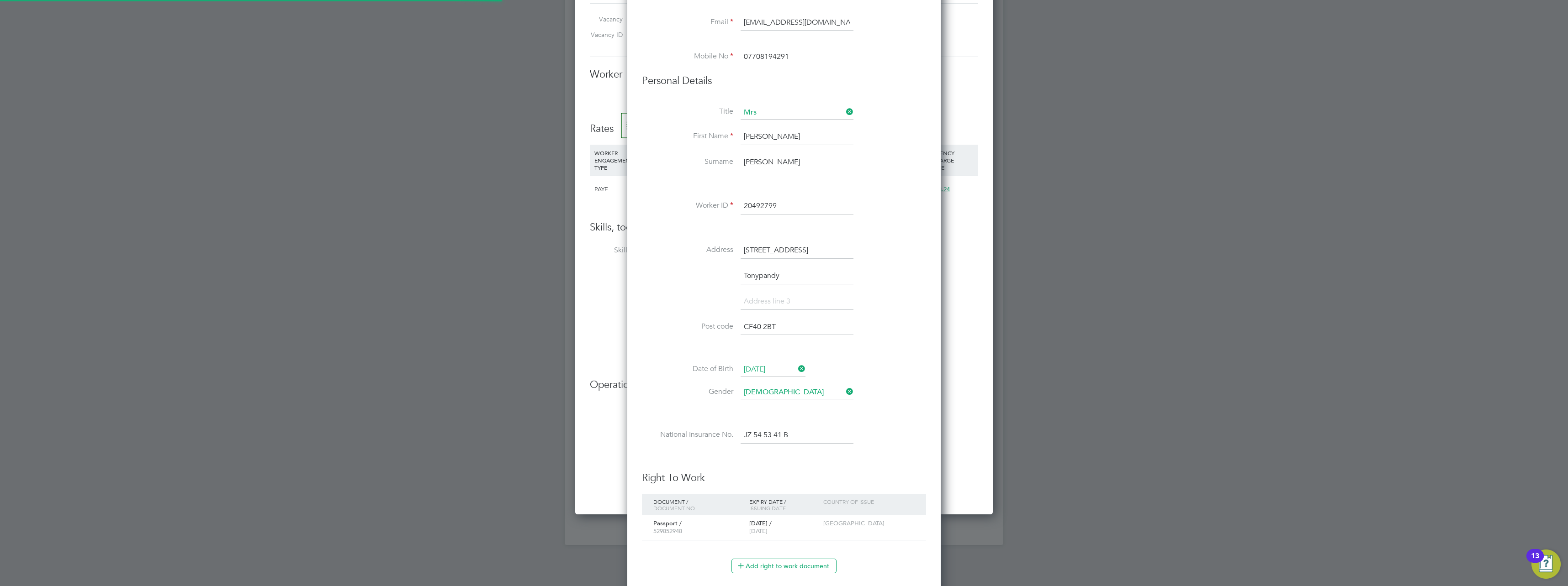
type input "[PERSON_NAME] (20492799)"
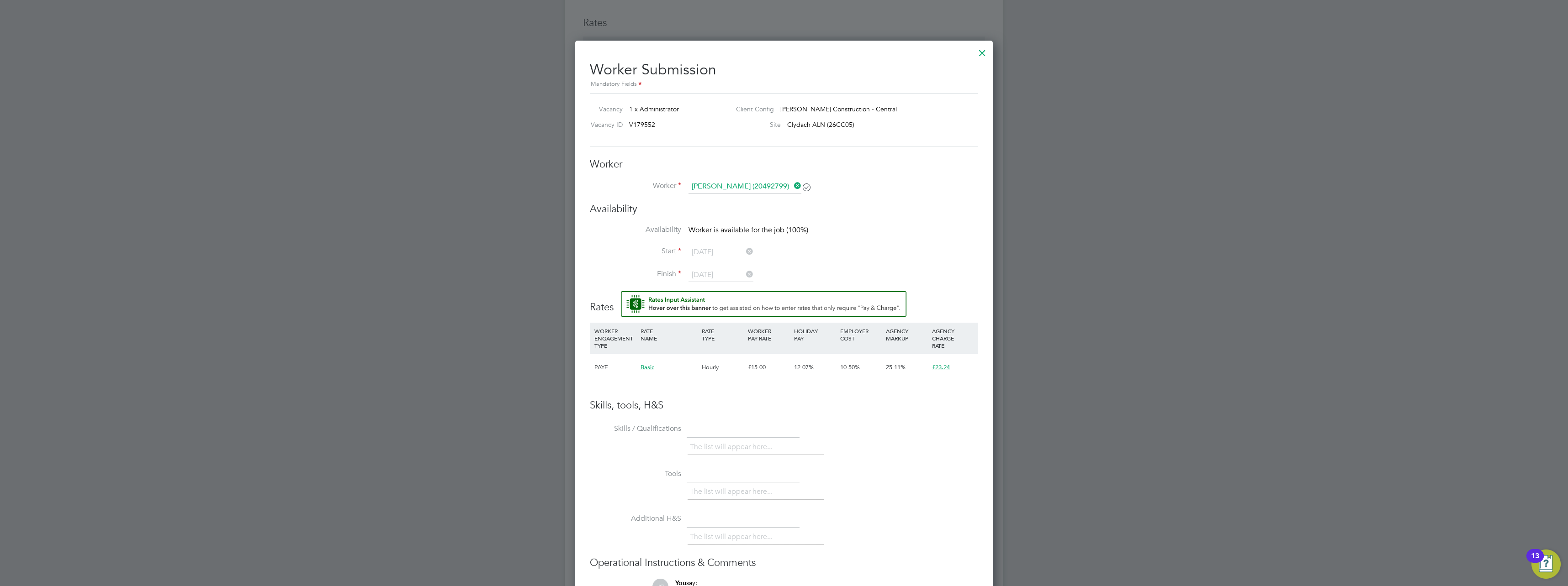
scroll to position [511, 0]
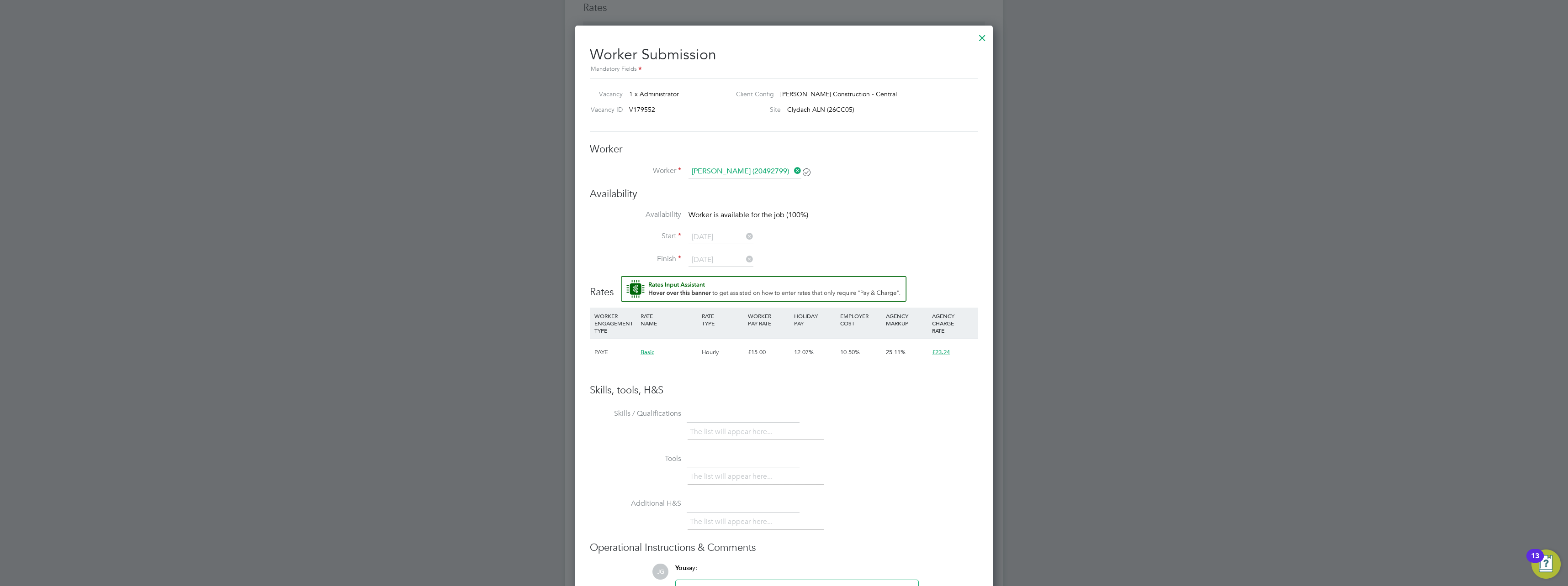
click at [455, 257] on div at bounding box center [784, 293] width 1568 height 586
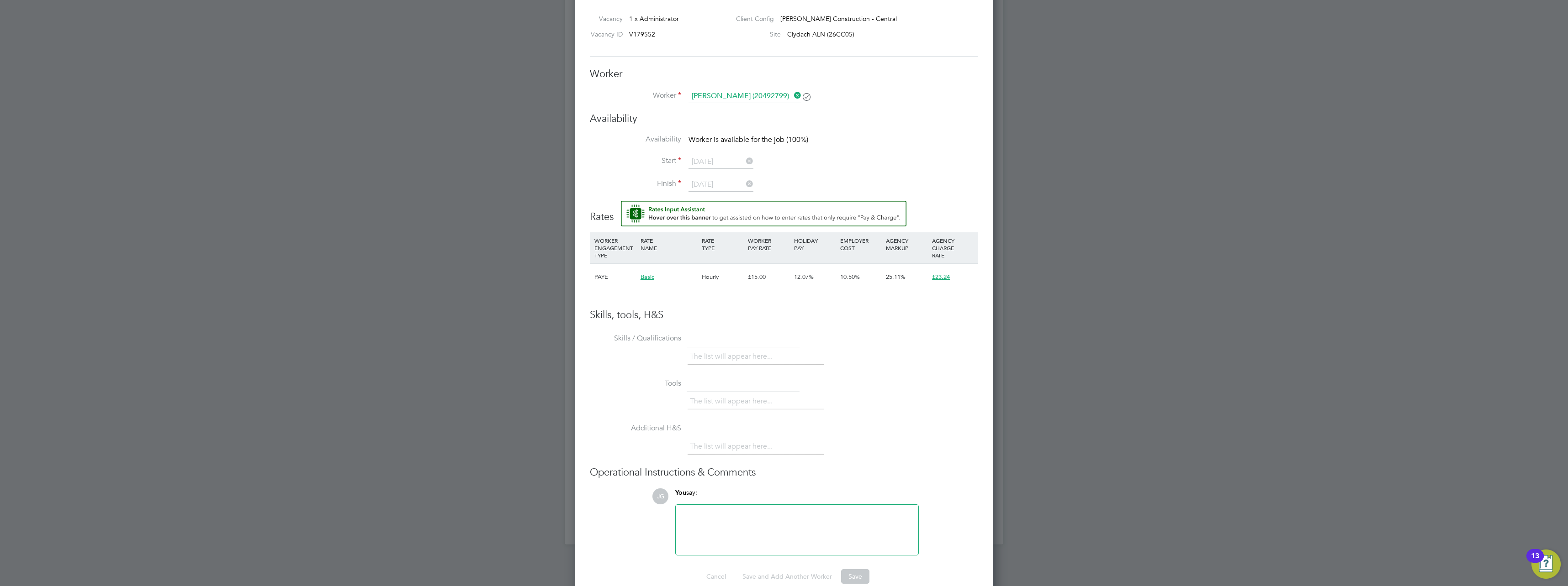
scroll to position [602, 0]
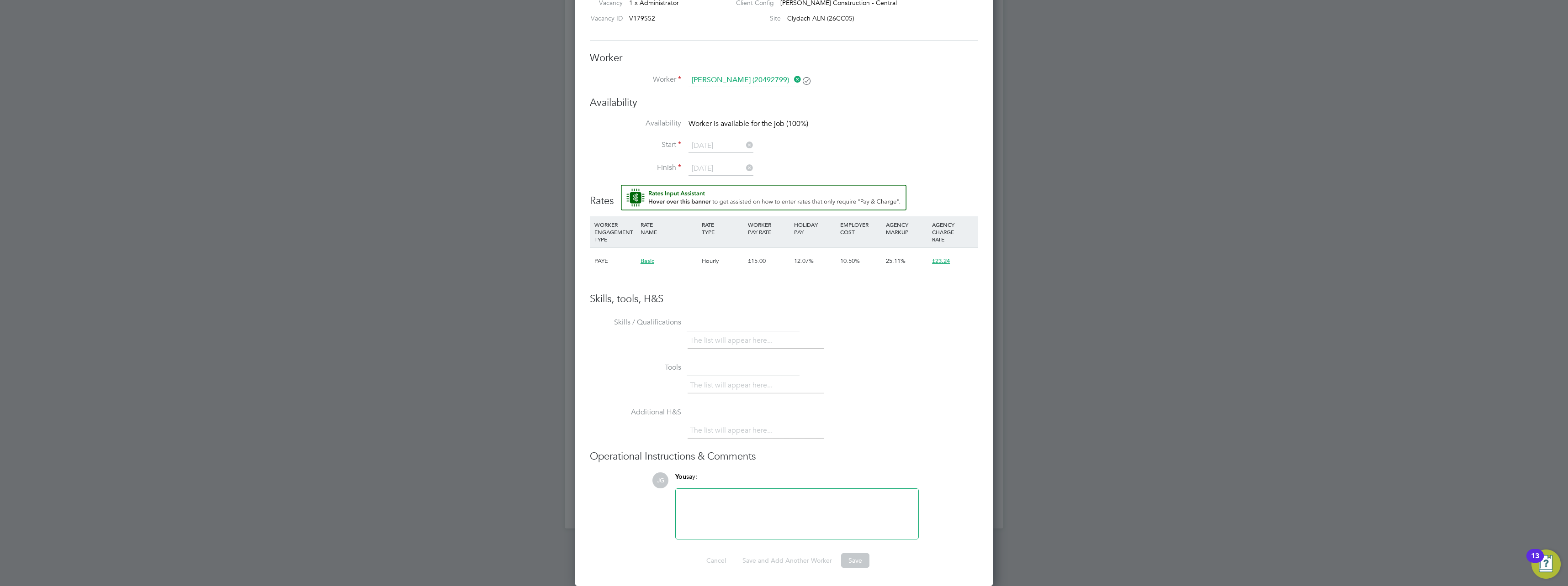
click at [581, 257] on div at bounding box center [796, 514] width 231 height 39
click at [581, 257] on span "Basic" at bounding box center [647, 261] width 14 height 7
click at [581, 257] on li "Skills / Qualifications The list will appear here..." at bounding box center [784, 337] width 388 height 45
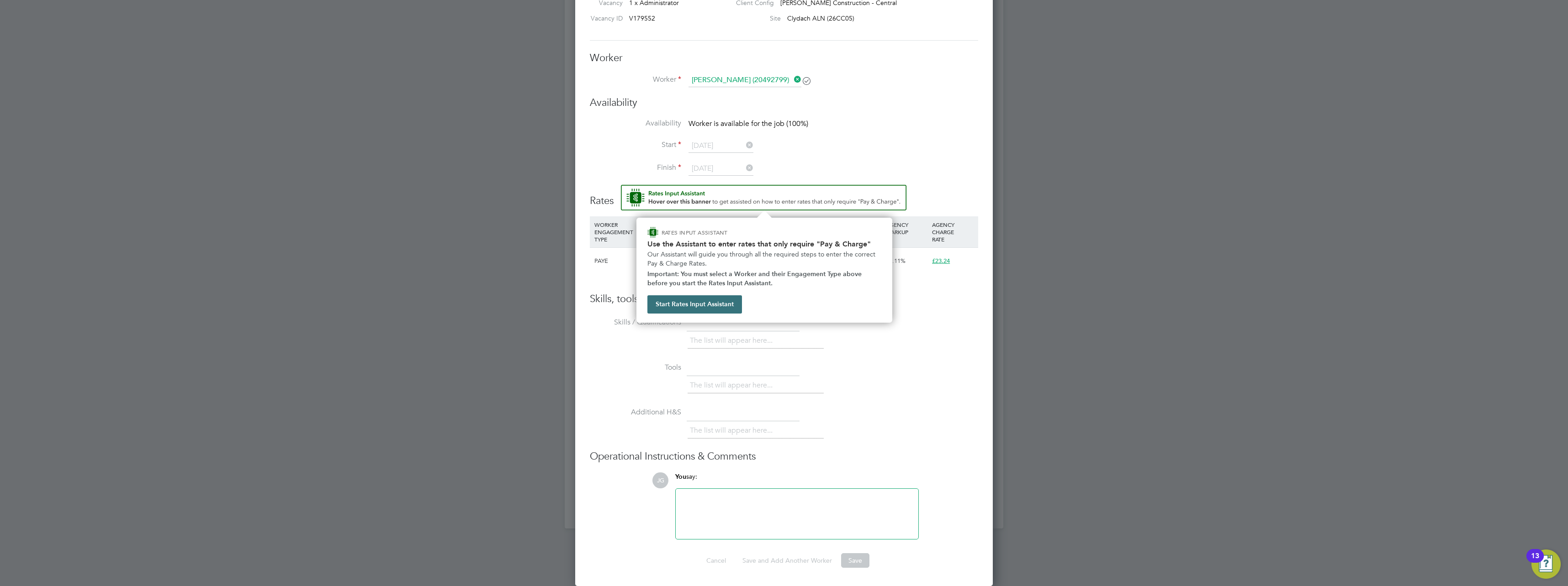
click at [581, 257] on button "Start Rates Input Assistant" at bounding box center [693, 304] width 94 height 18
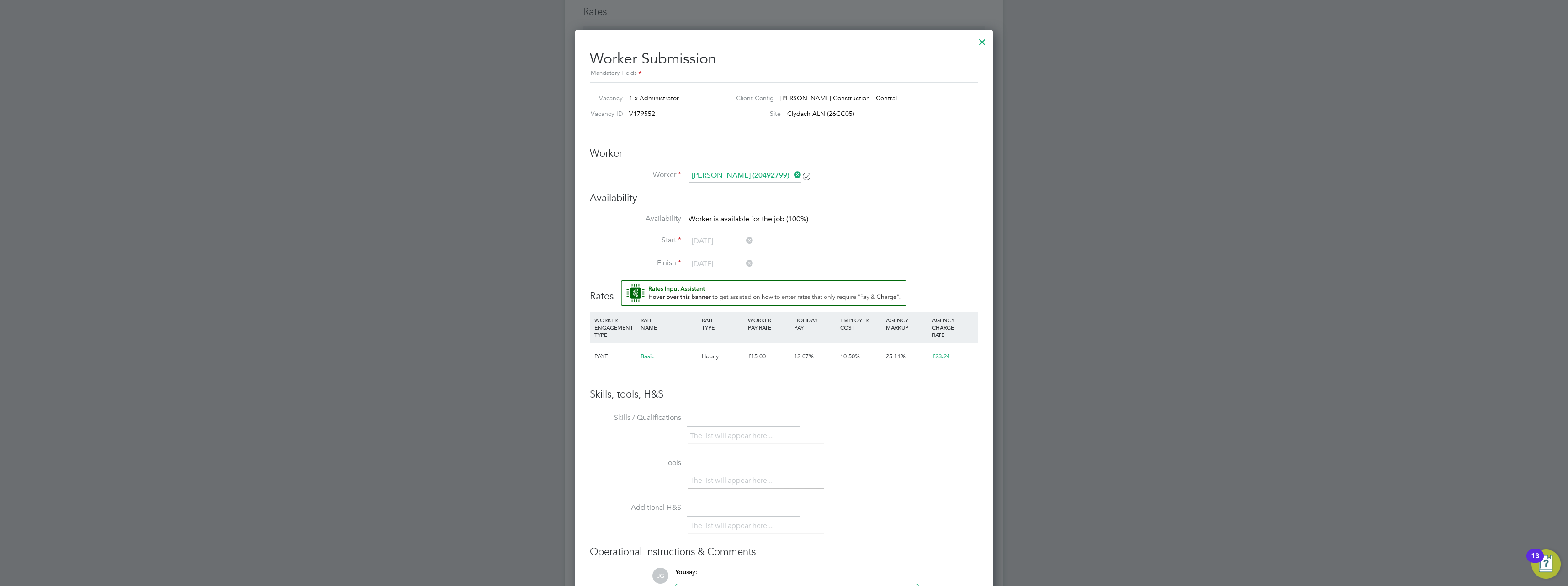
scroll to position [420, 0]
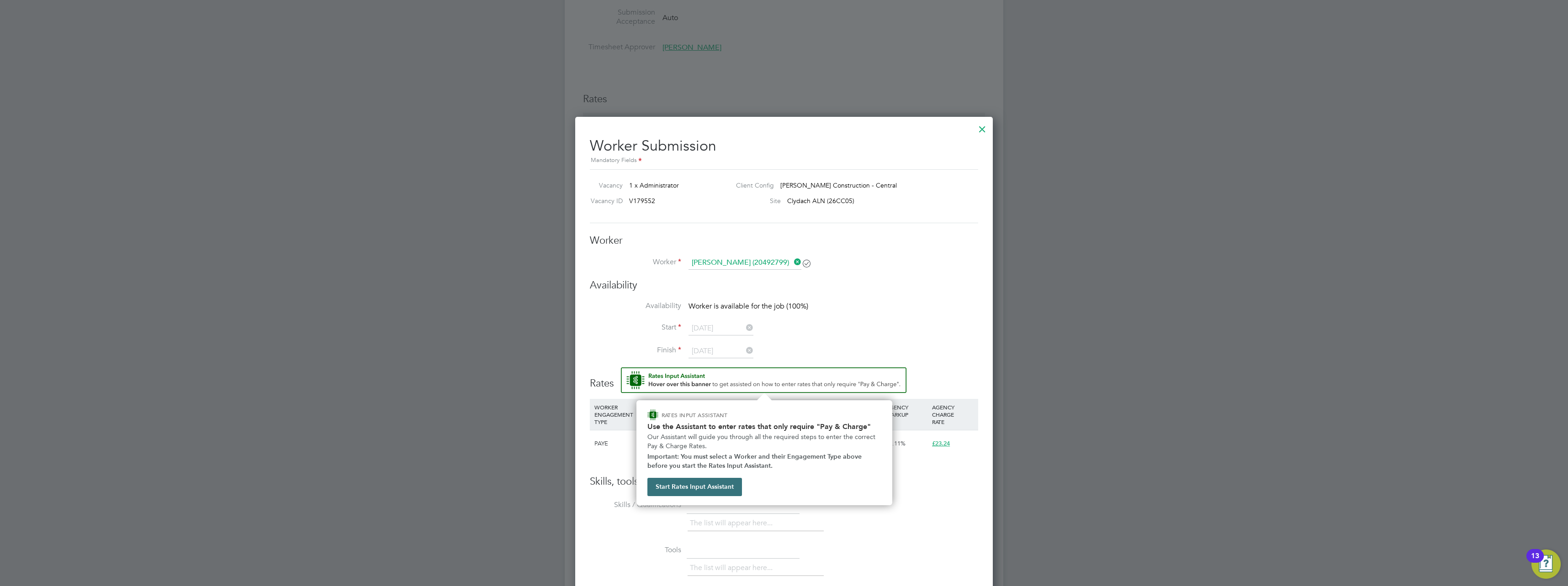
click at [581, 257] on button "Start Rates Input Assistant" at bounding box center [693, 487] width 94 height 18
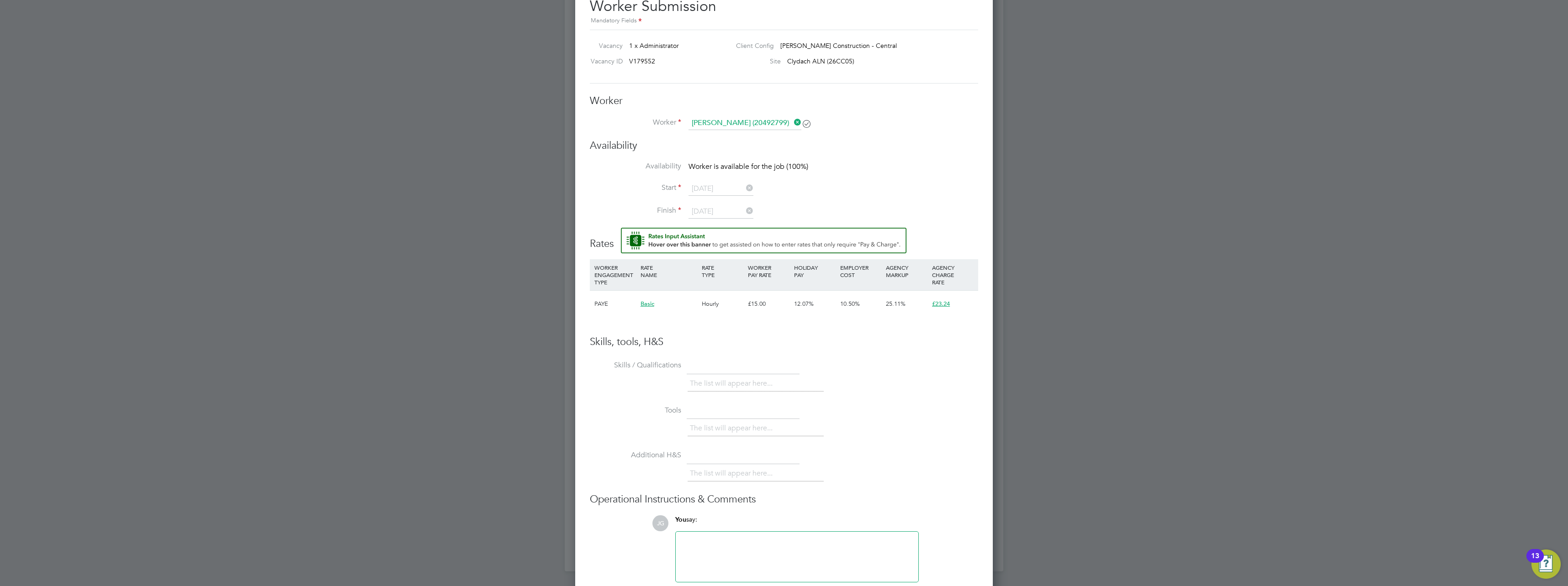
scroll to position [602, 0]
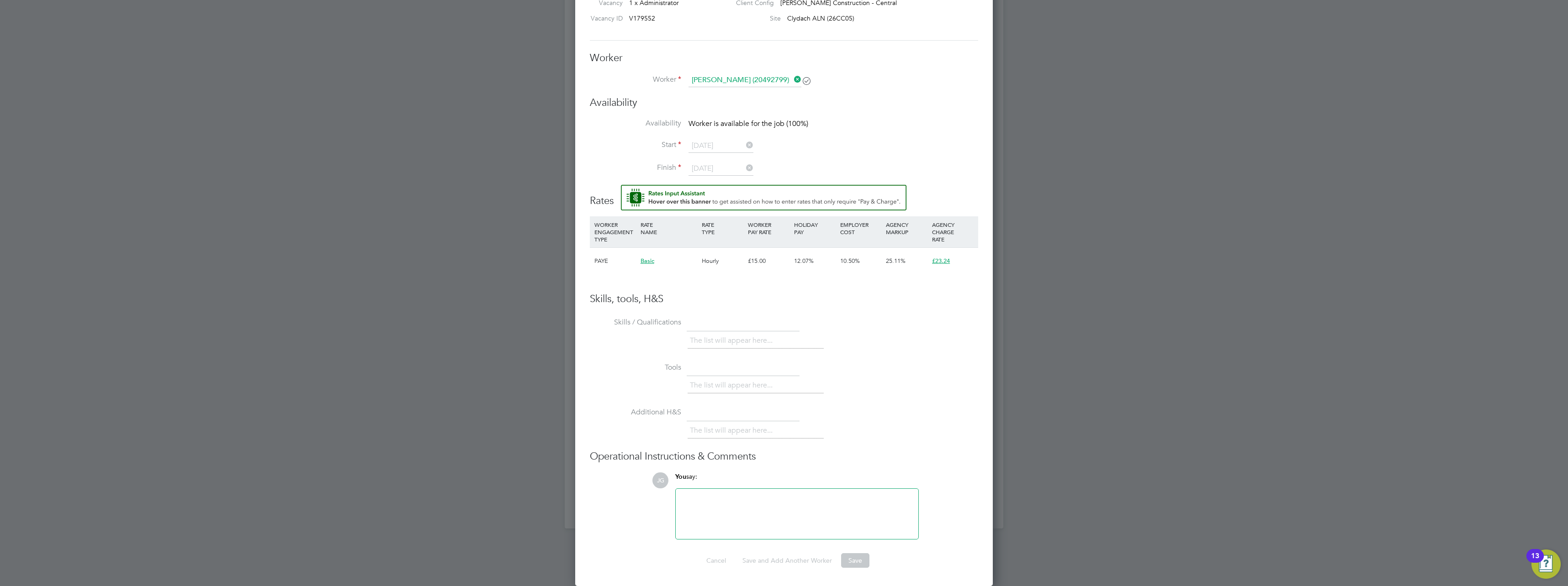
click at [581, 257] on li "The list will appear here..." at bounding box center [733, 340] width 86 height 12
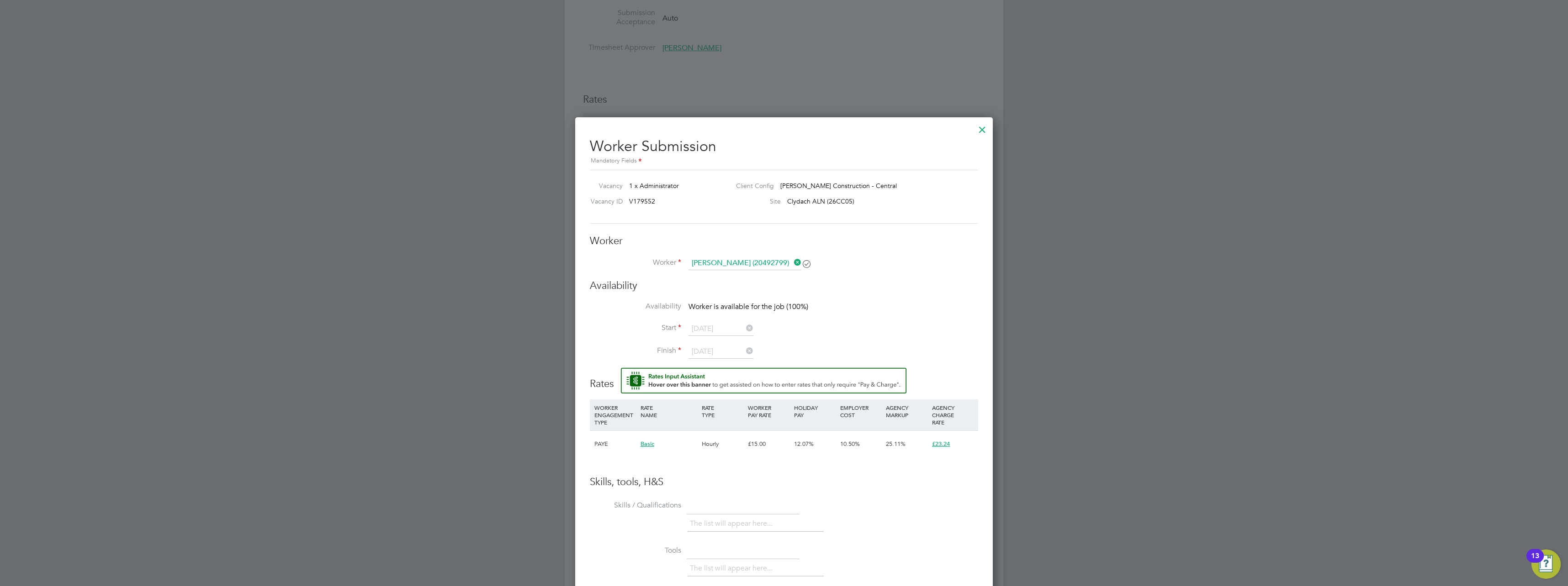
scroll to position [283, 0]
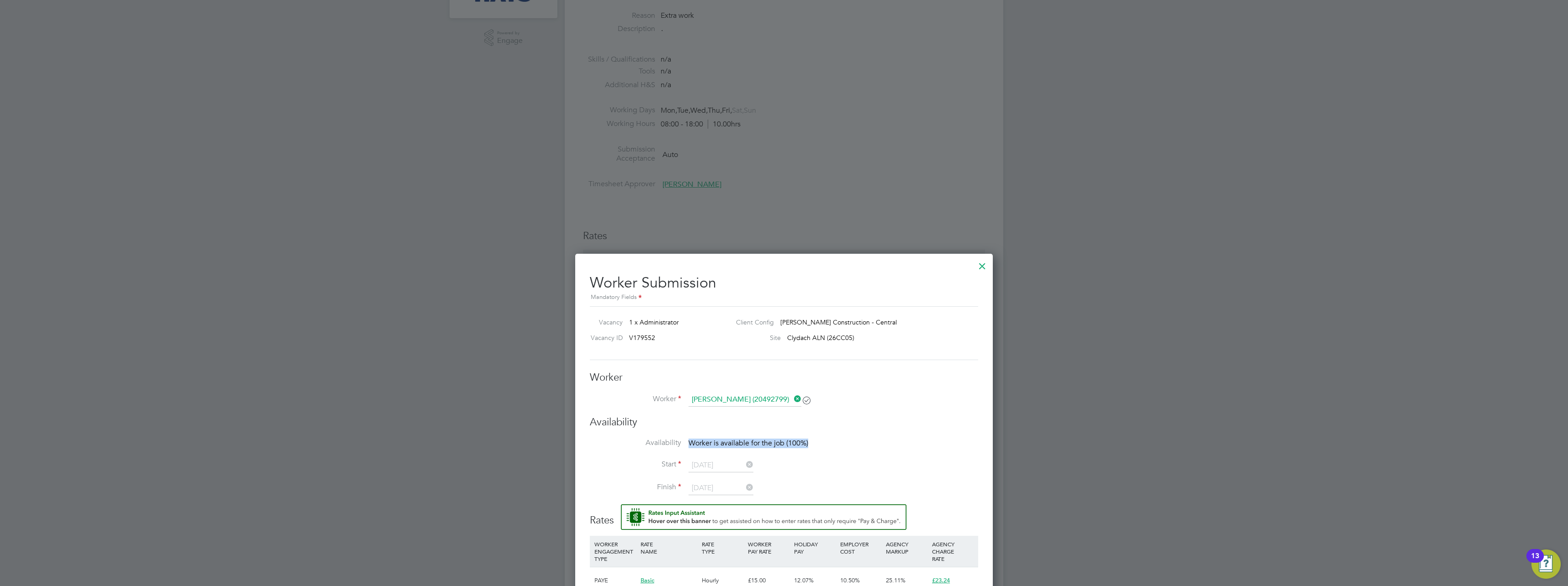
drag, startPoint x: 800, startPoint y: 444, endPoint x: 688, endPoint y: 448, distance: 112.1
click at [581, 257] on li "Availability Worker is available for the job (100%)" at bounding box center [784, 448] width 388 height 20
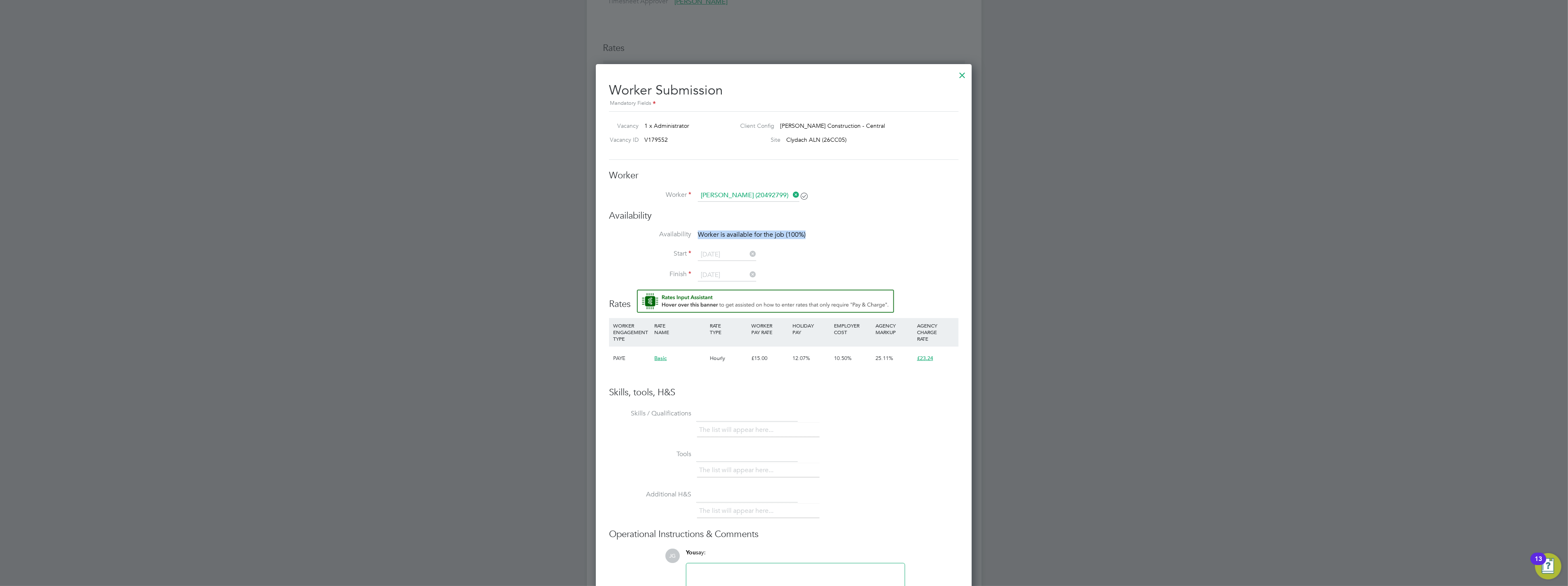
scroll to position [465, 0]
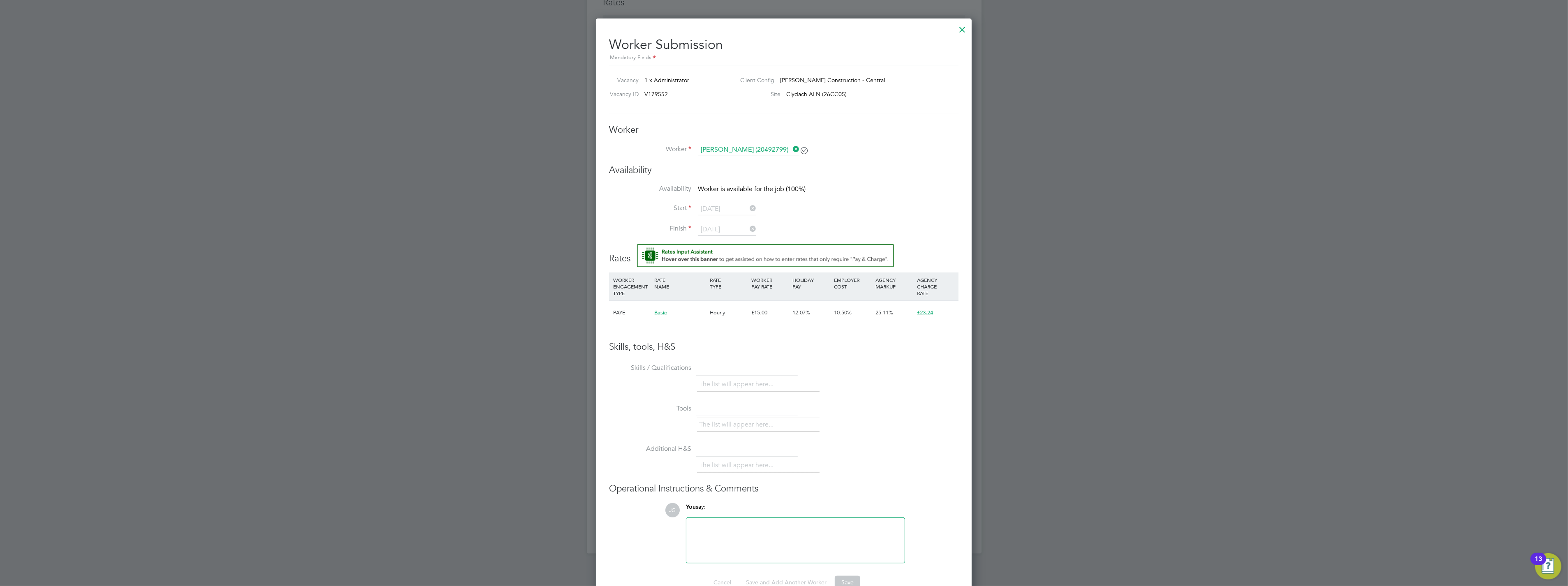
click at [523, 196] on li "Availability Worker is available for the job (100%)" at bounding box center [783, 193] width 349 height 18
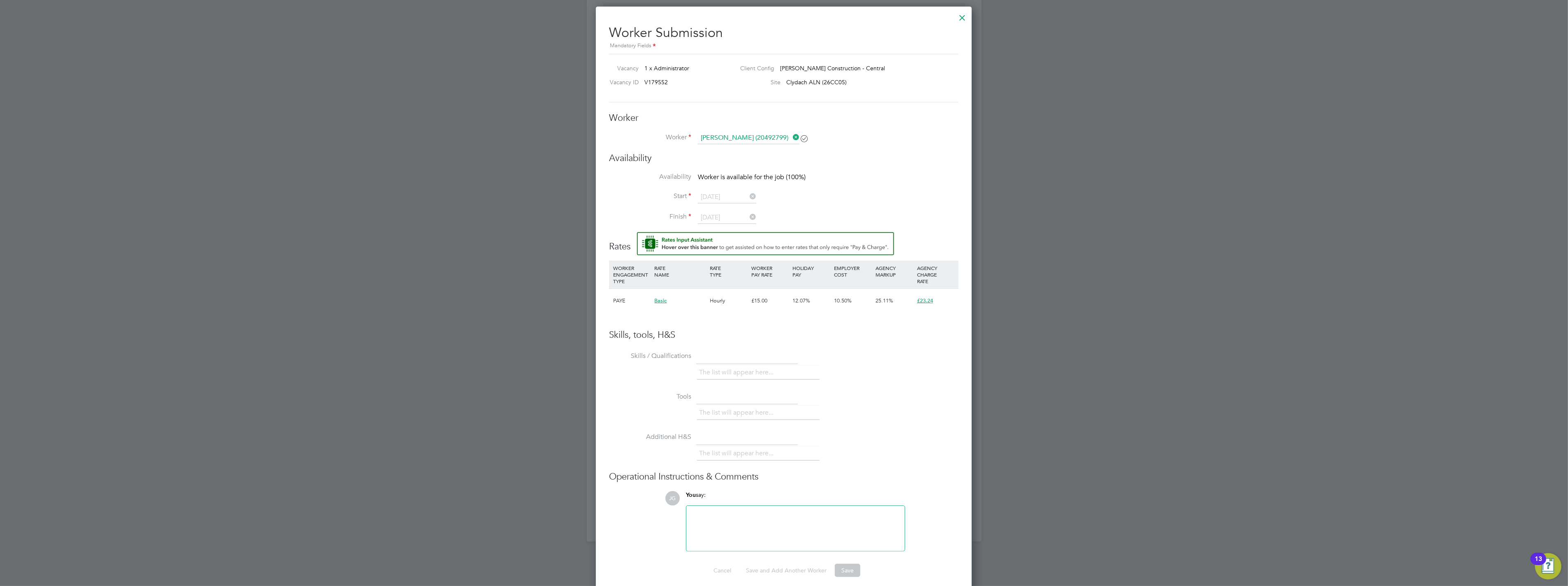
scroll to position [483, 0]
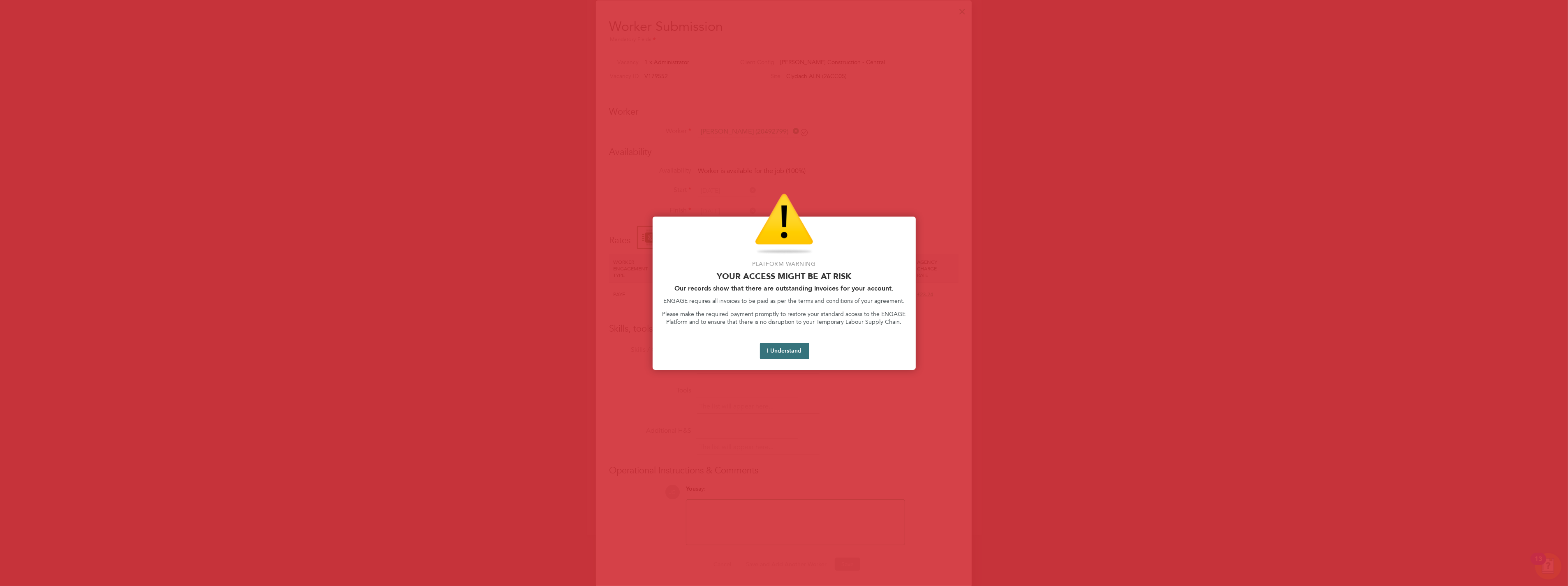
click at [523, 231] on button "I Understand" at bounding box center [785, 351] width 49 height 16
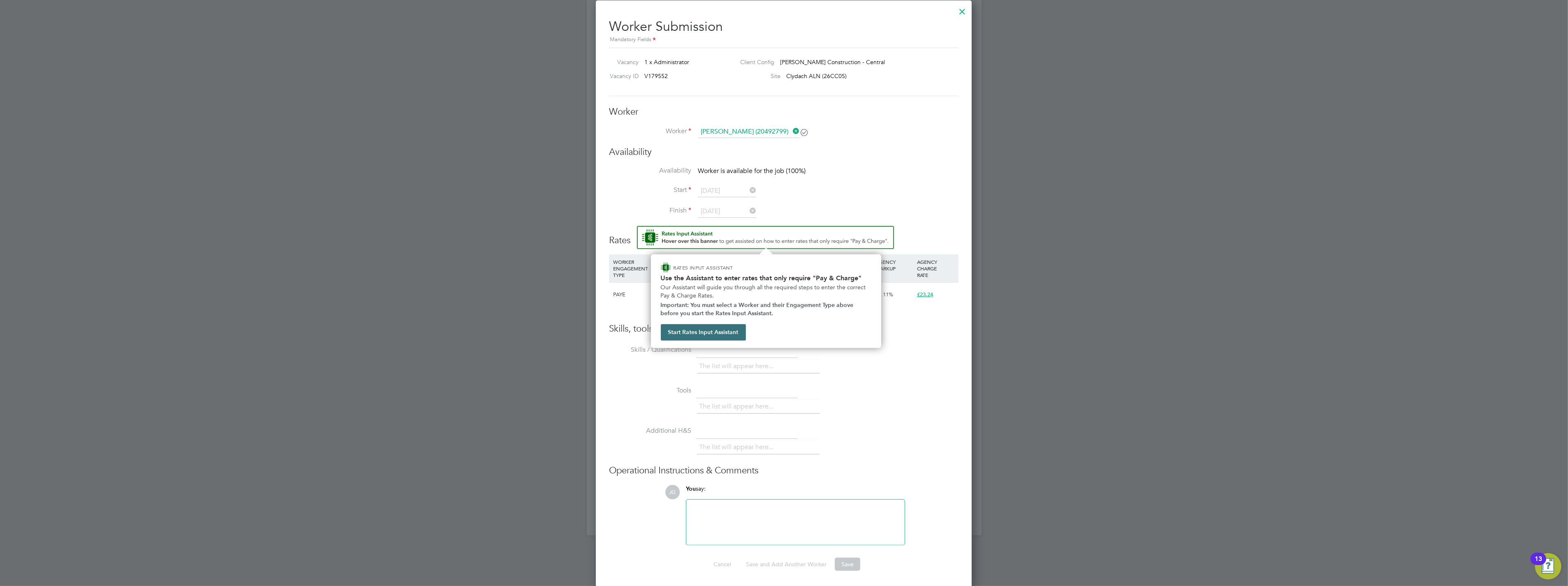
click at [523, 231] on button "Start Rates Input Assistant" at bounding box center [702, 333] width 85 height 16
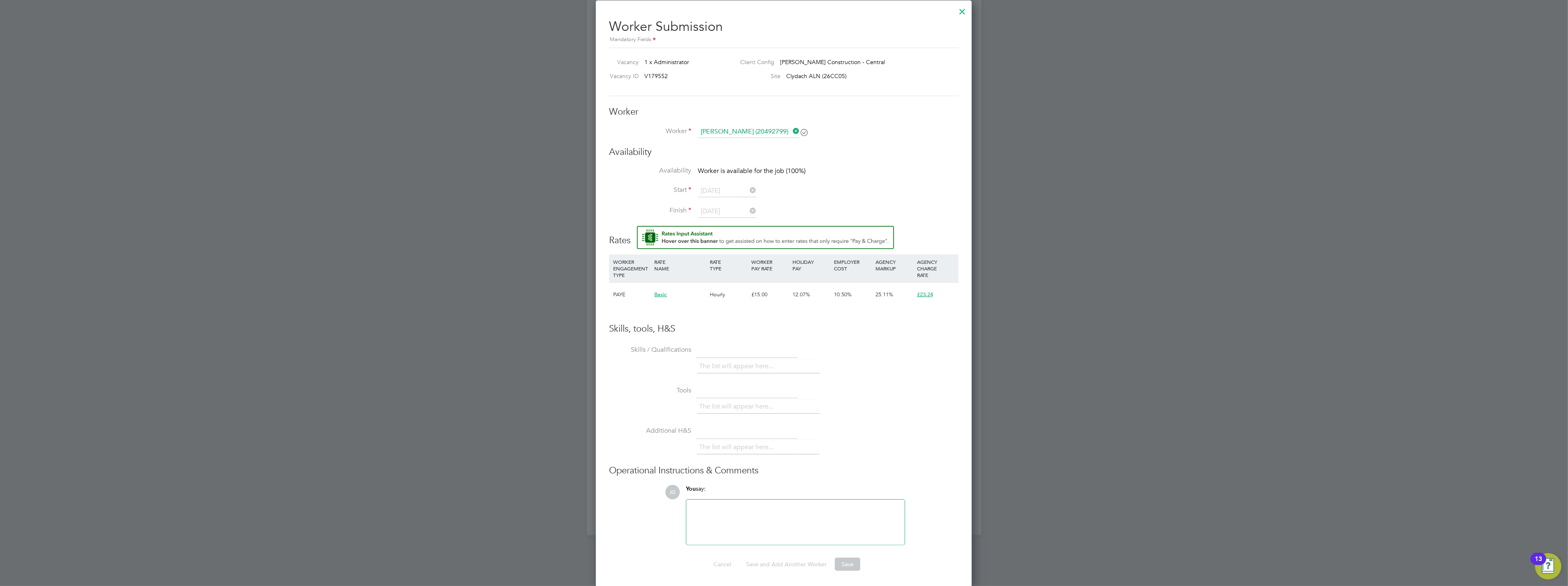
click at [523, 231] on span "£23.24" at bounding box center [924, 294] width 16 height 7
click at [523, 231] on span "Basic" at bounding box center [660, 294] width 12 height 7
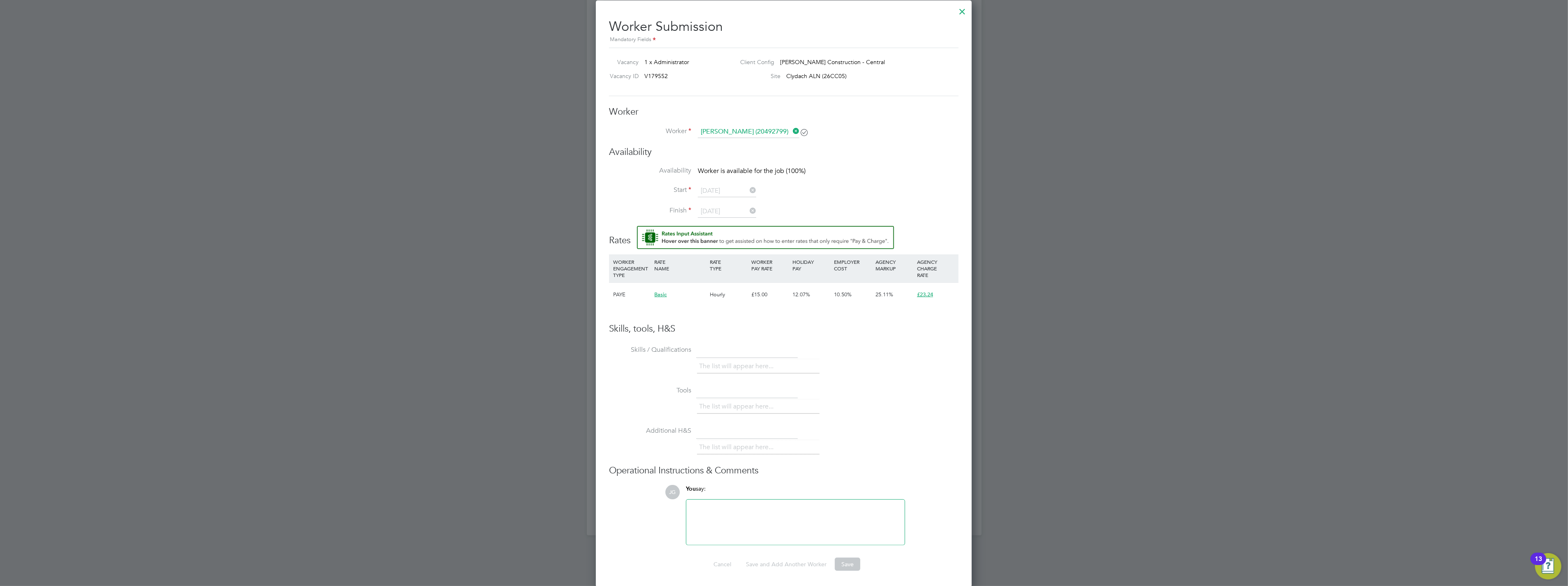
click at [523, 231] on div at bounding box center [795, 522] width 208 height 35
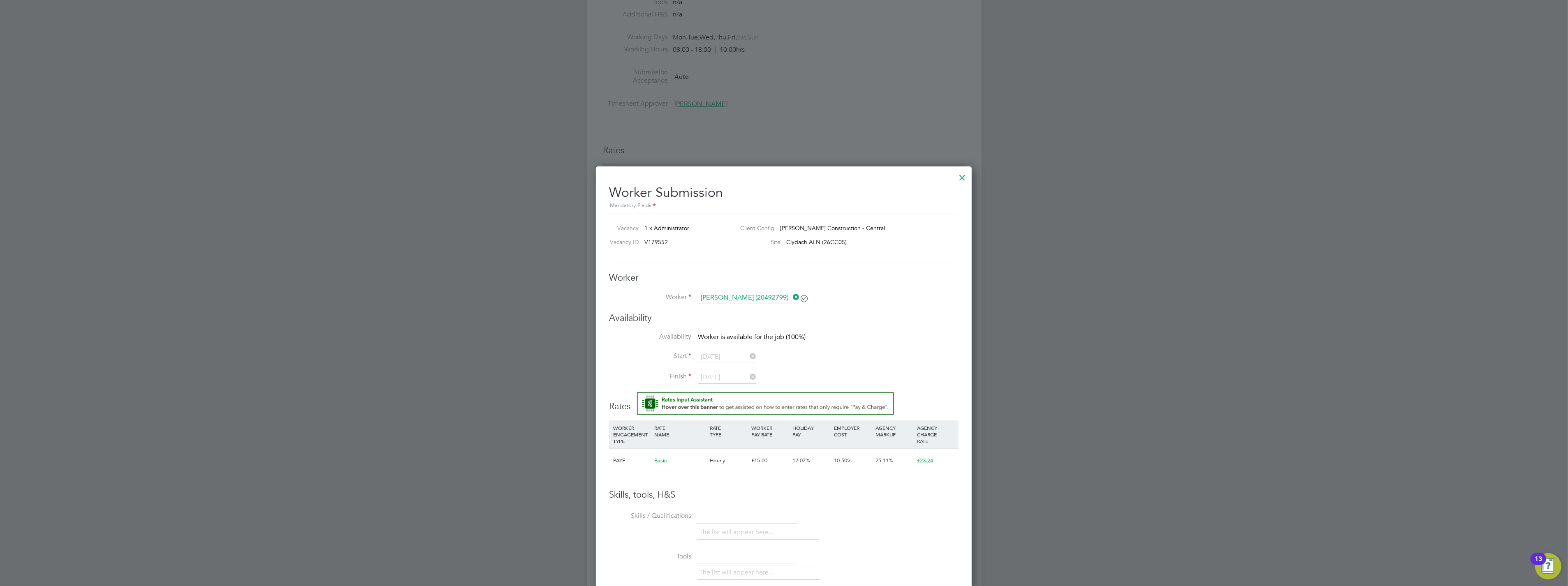
scroll to position [453, 0]
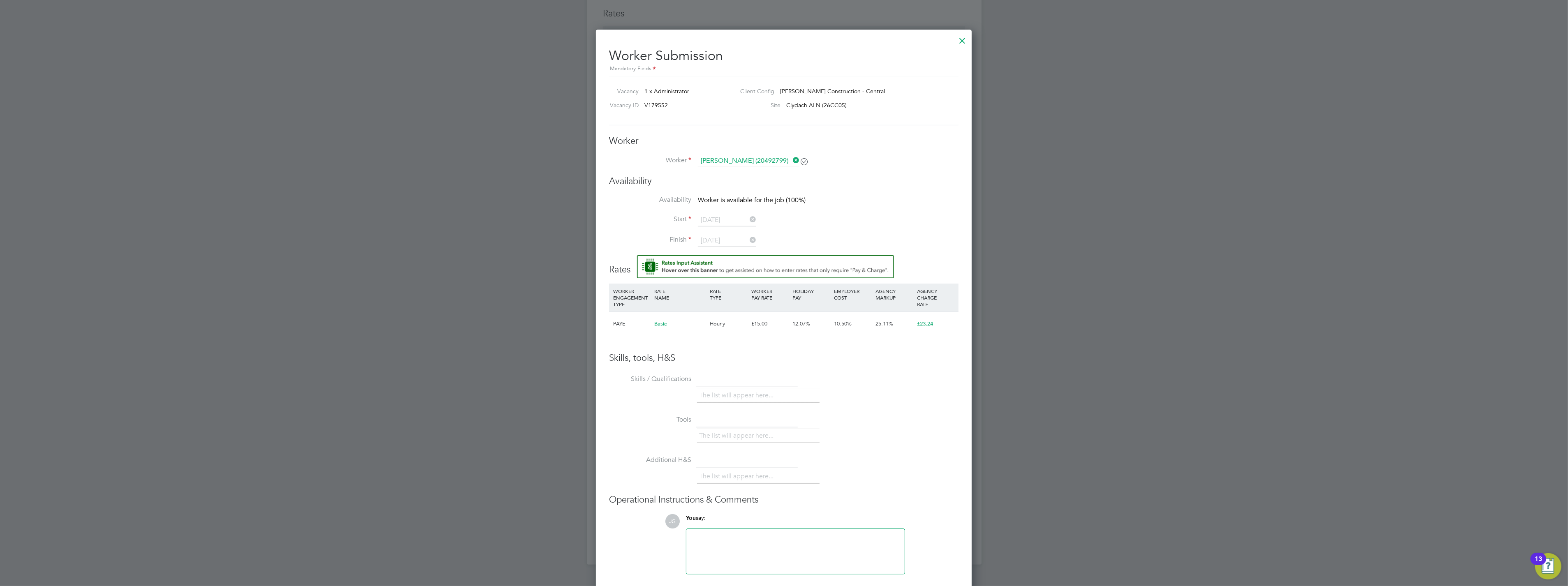
click at [523, 231] on li "The list will appear here..." at bounding box center [738, 395] width 77 height 11
click at [523, 231] on ul "The list will appear here..." at bounding box center [758, 396] width 123 height 15
click at [523, 231] on li "The list will appear here..." at bounding box center [738, 435] width 77 height 11
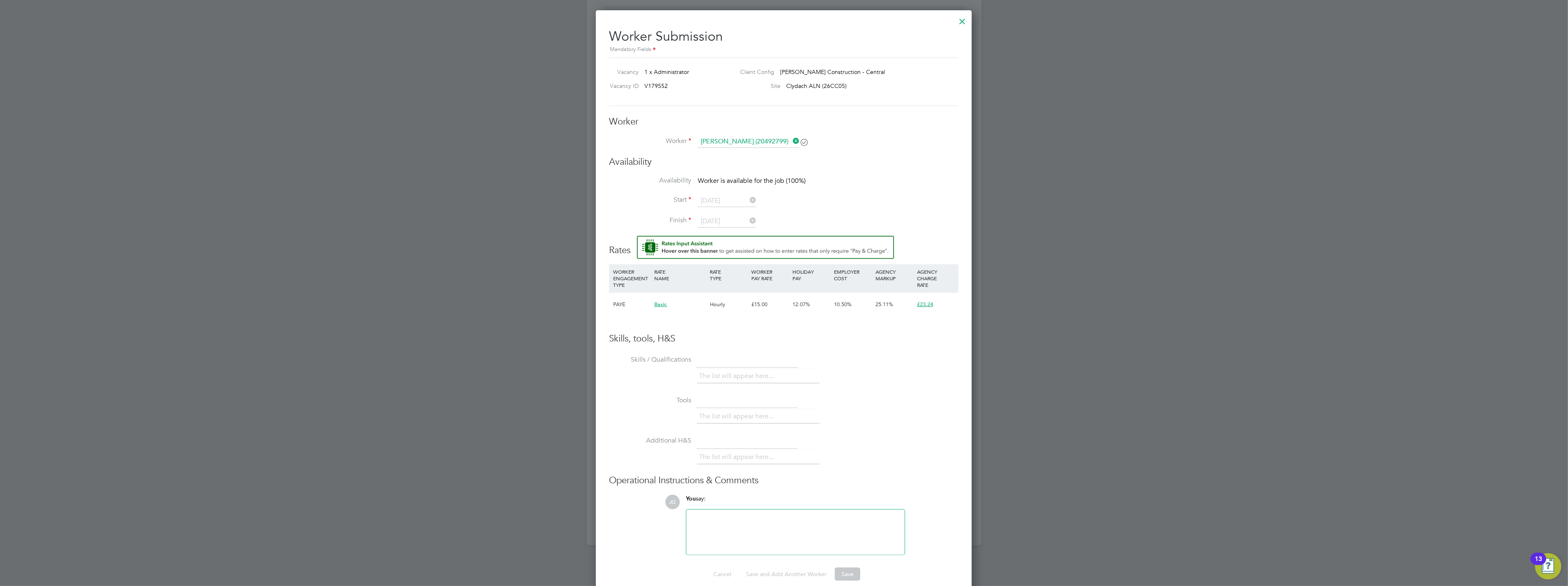
scroll to position [483, 0]
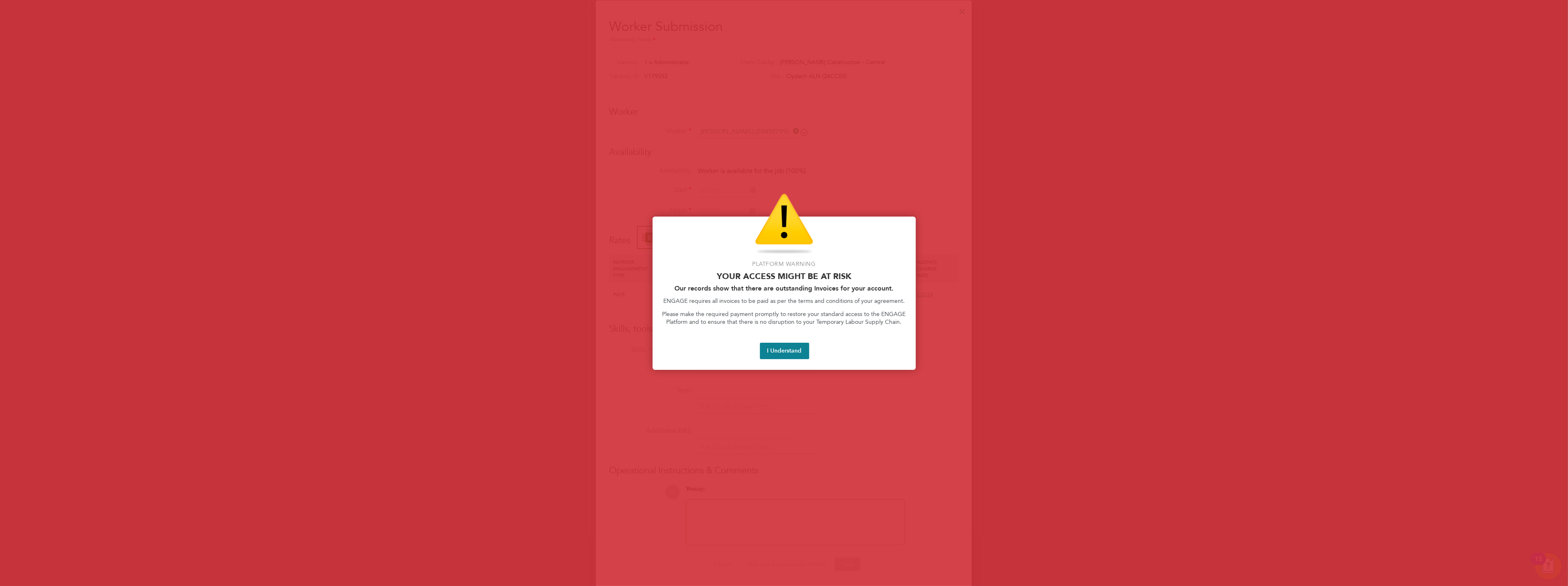
drag, startPoint x: 788, startPoint y: 349, endPoint x: 791, endPoint y: 358, distance: 9.5
click at [523, 231] on button "I Understand" at bounding box center [785, 351] width 49 height 16
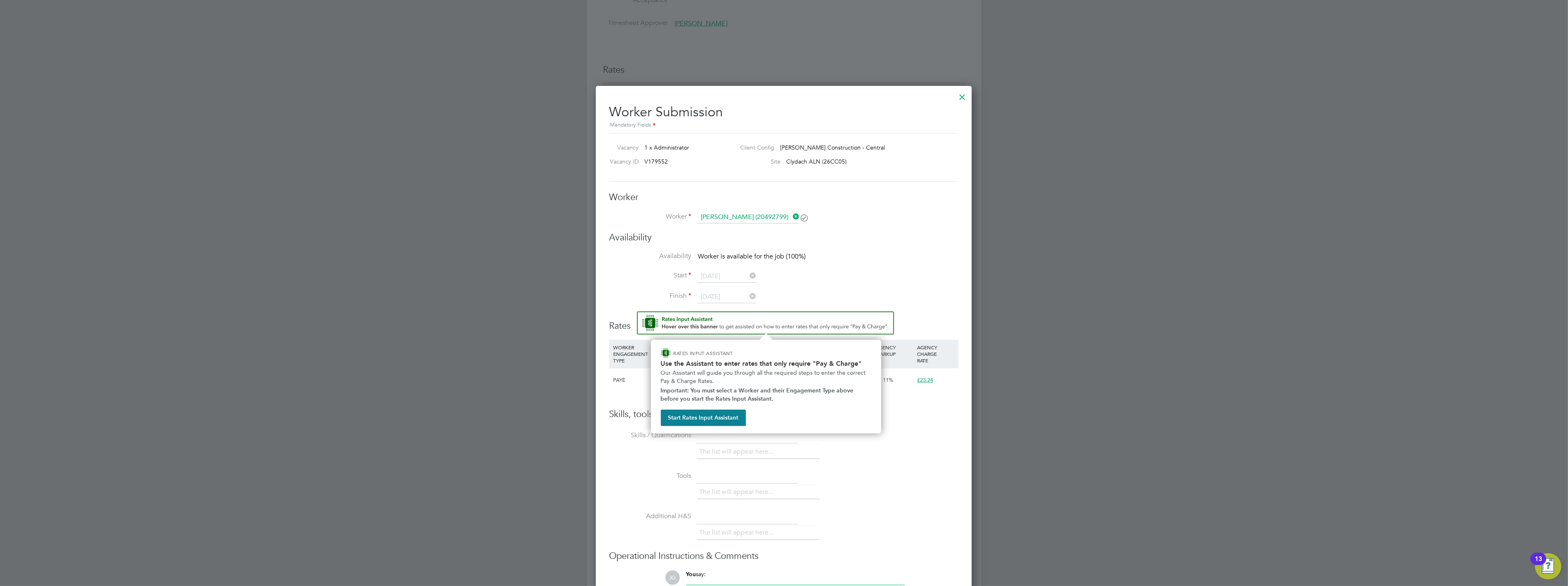
scroll to position [300, 0]
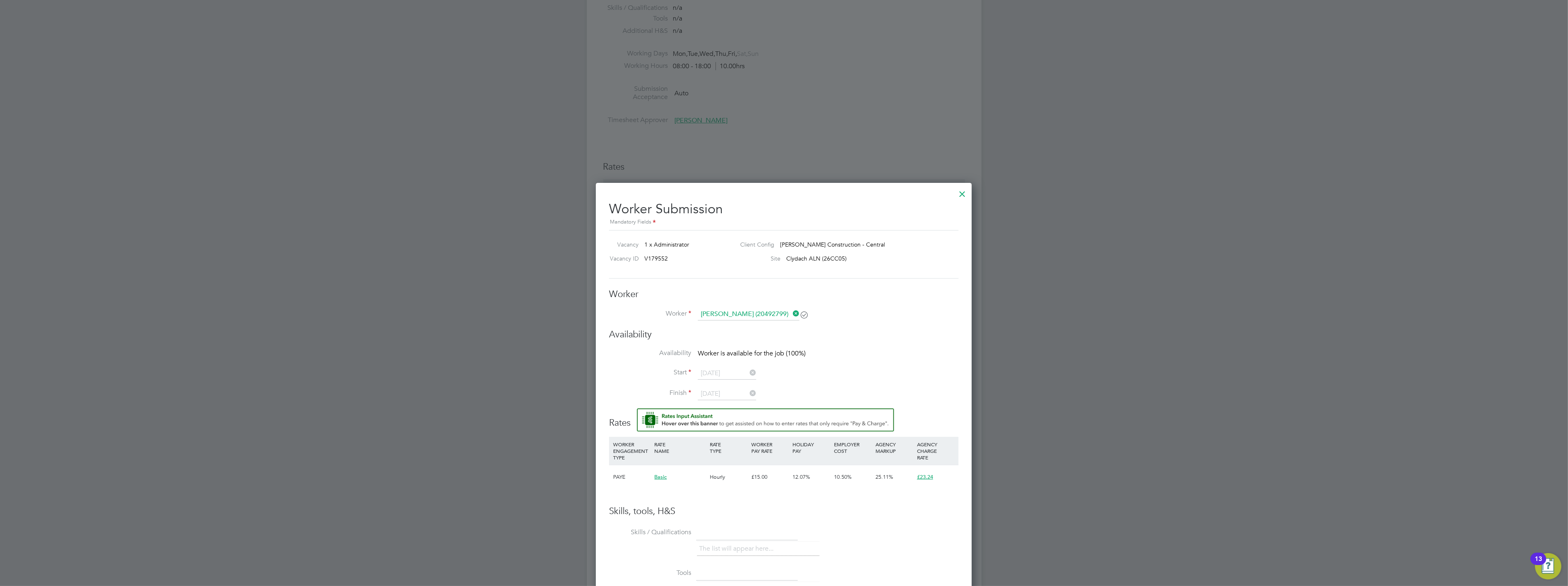
click at [523, 195] on div at bounding box center [962, 192] width 15 height 15
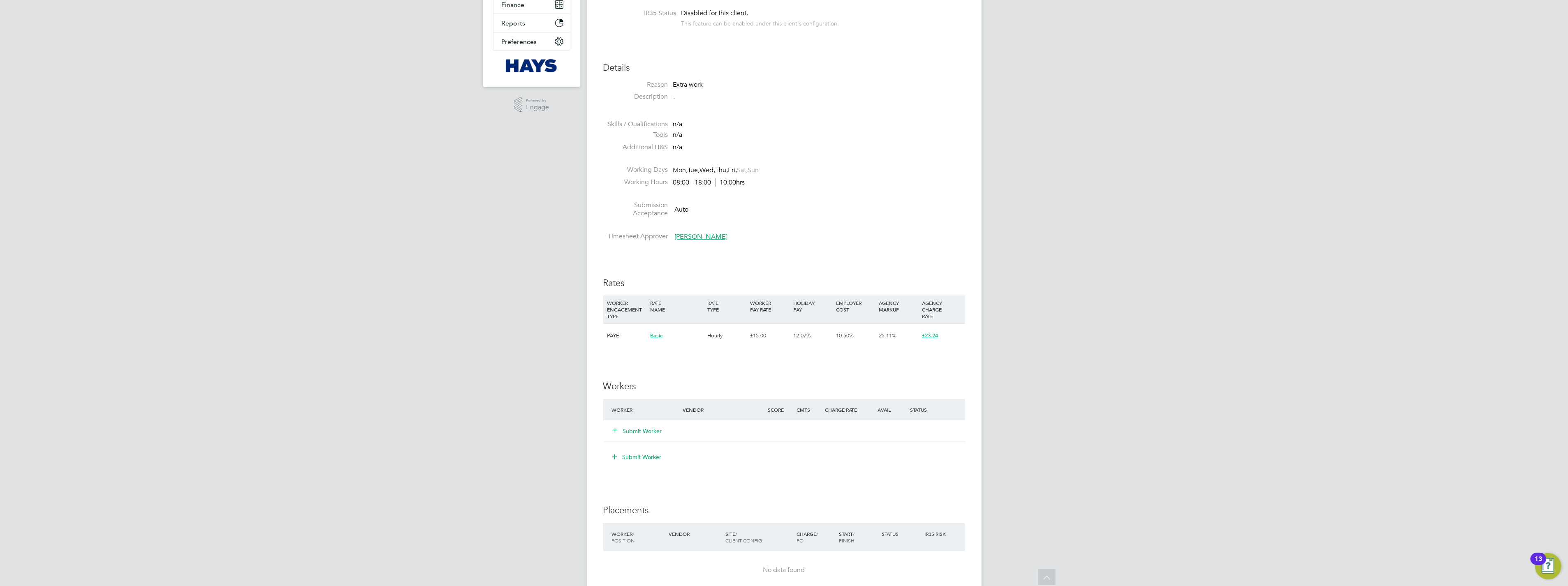
scroll to position [228, 0]
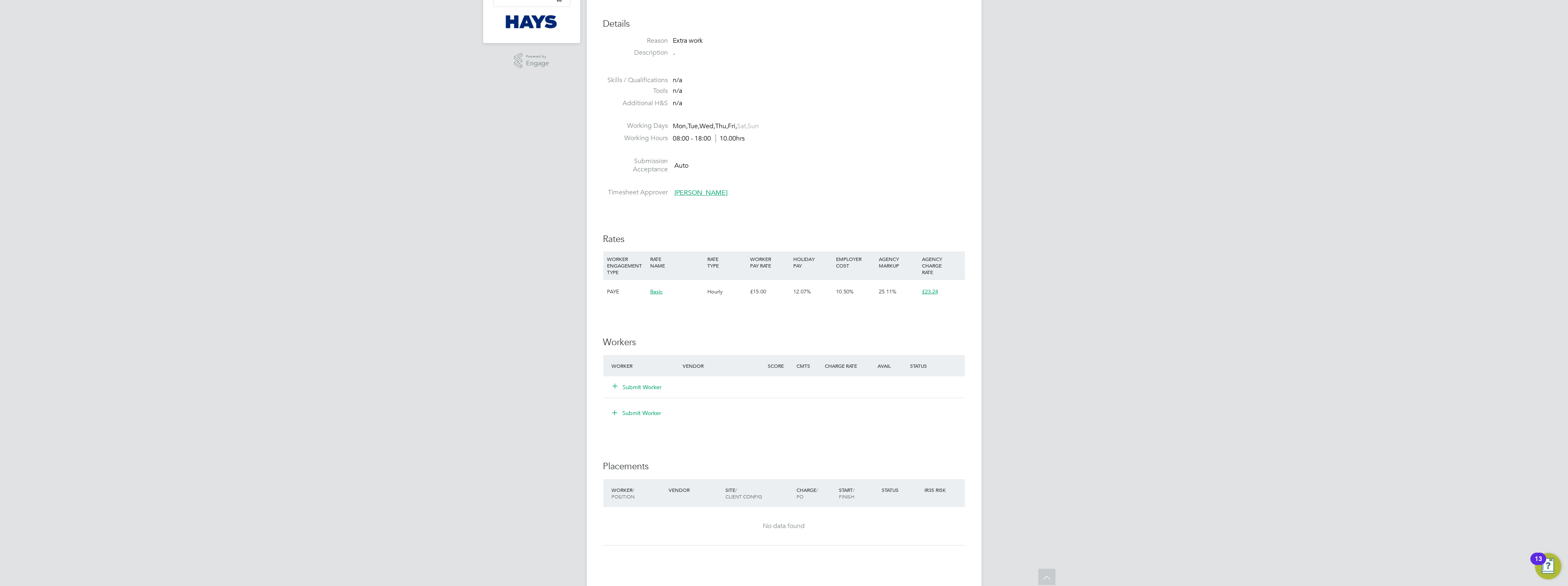
click at [523, 231] on icon at bounding box center [614, 385] width 6 height 6
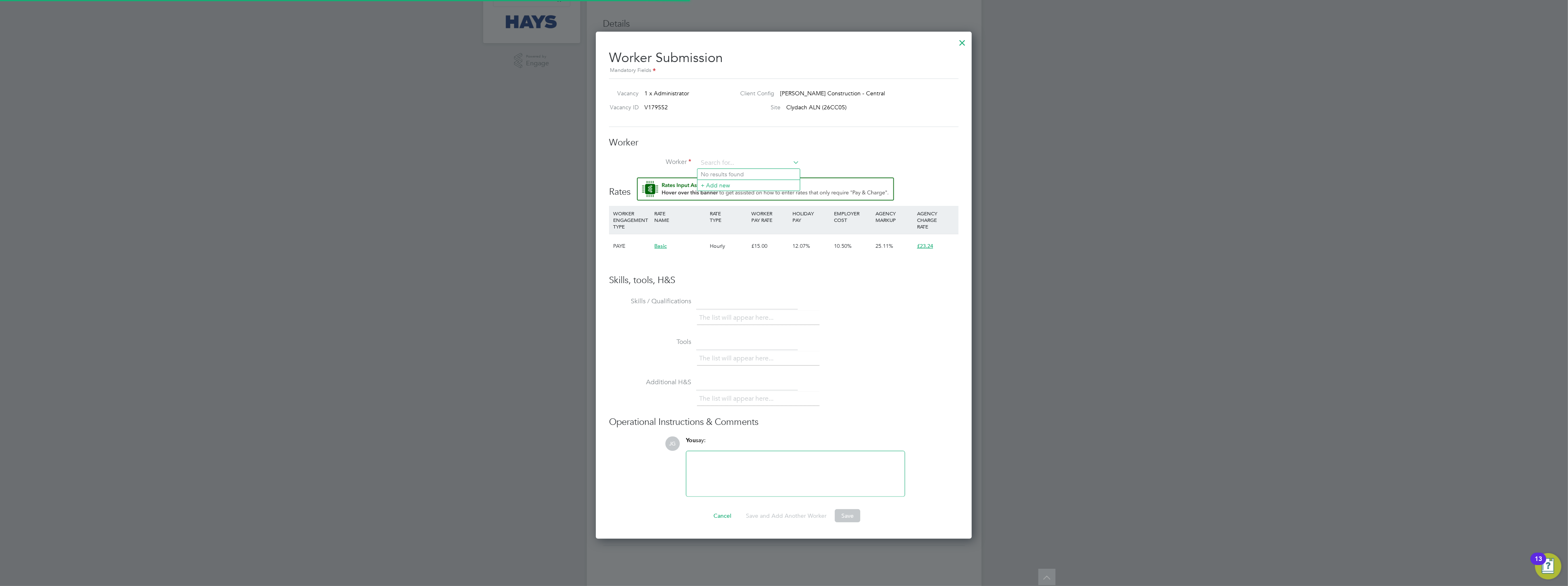
scroll to position [12, 214]
drag, startPoint x: 708, startPoint y: 160, endPoint x: 730, endPoint y: 162, distance: 22.1
click at [523, 160] on input at bounding box center [748, 163] width 101 height 12
click at [523, 183] on li "[PERSON_NAME] (20492799)" at bounding box center [763, 185] width 133 height 11
type input "[PERSON_NAME] (20492799)"
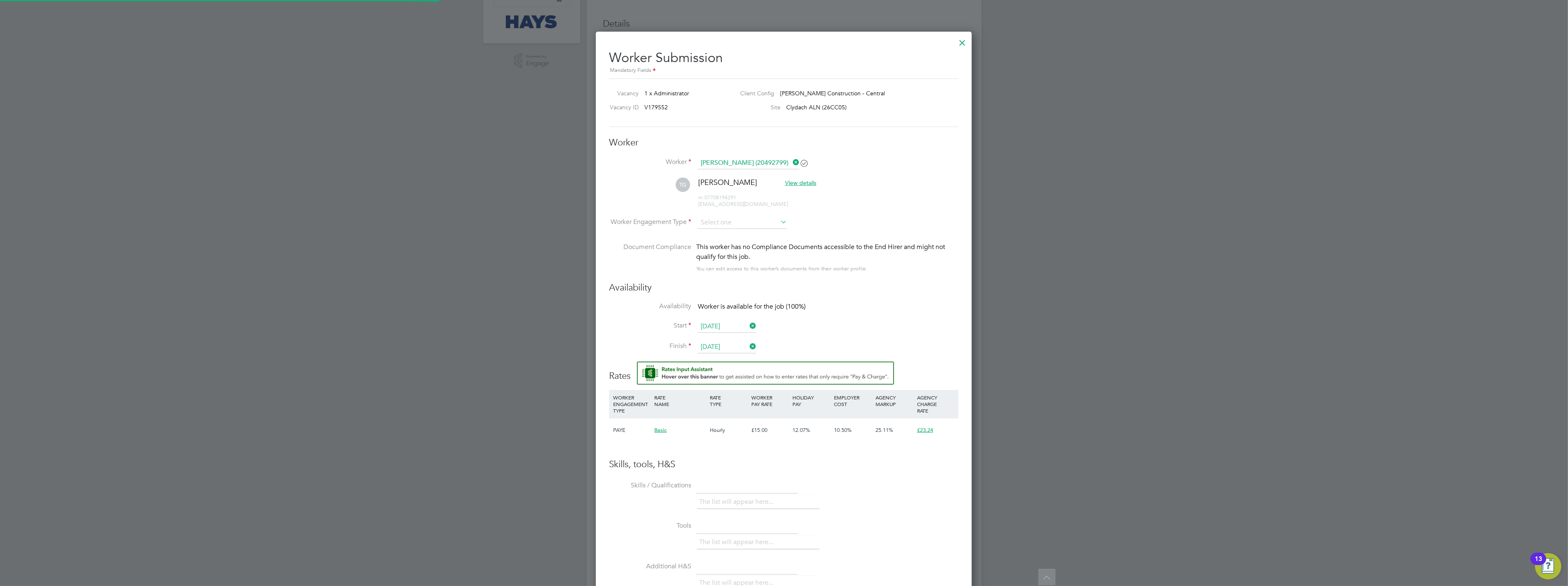
scroll to position [691, 376]
click at [523, 222] on input at bounding box center [742, 222] width 89 height 12
click at [523, 231] on li "PAYE" at bounding box center [742, 244] width 90 height 11
type input "PAYE"
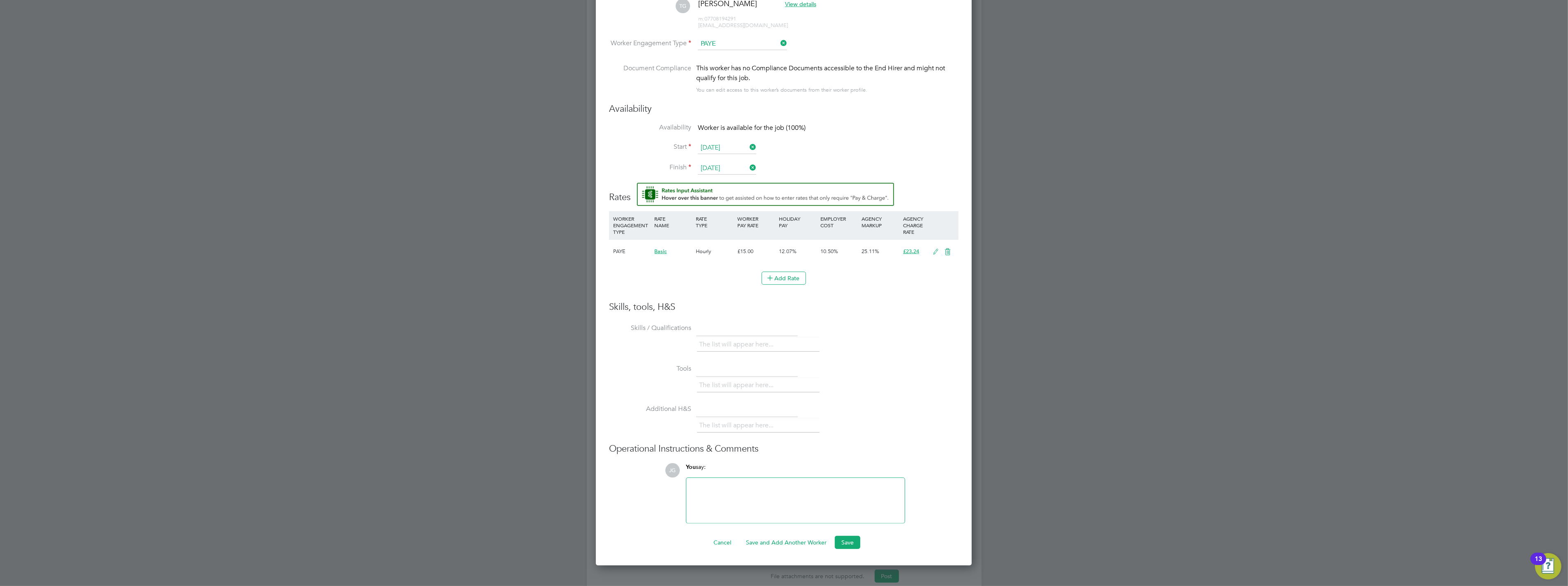
scroll to position [445, 0]
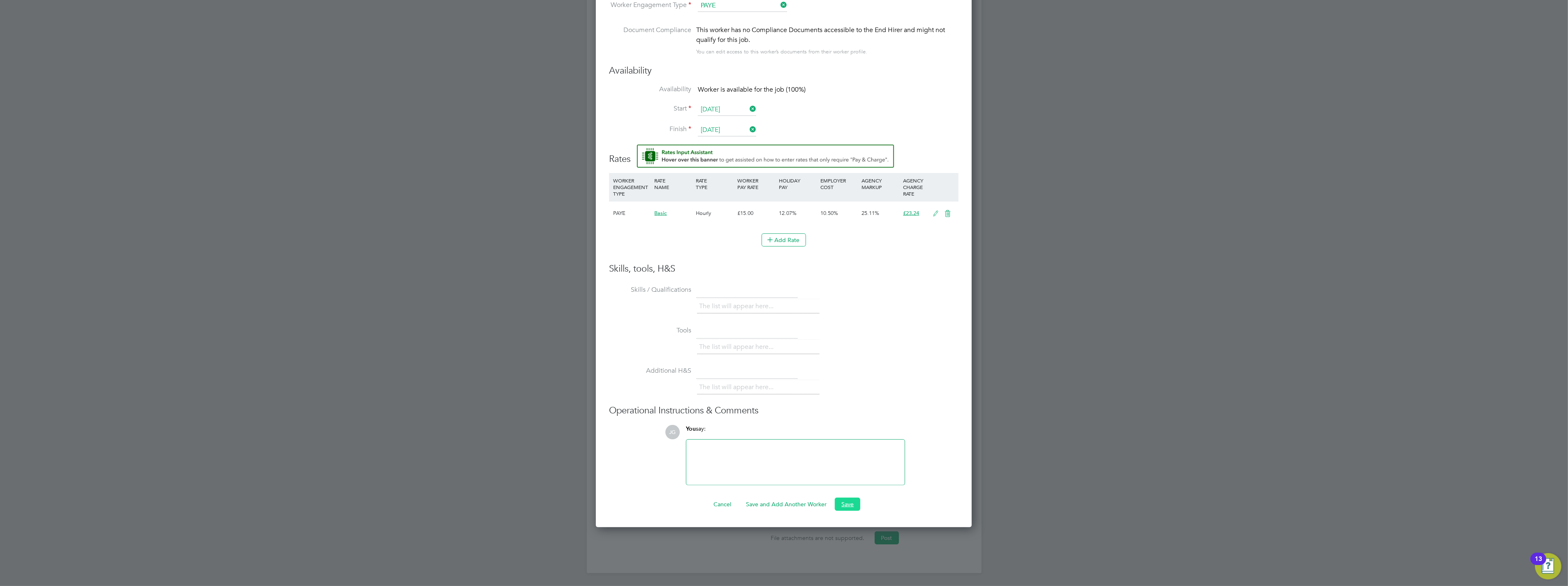
click at [523, 231] on button "Save" at bounding box center [847, 505] width 26 height 13
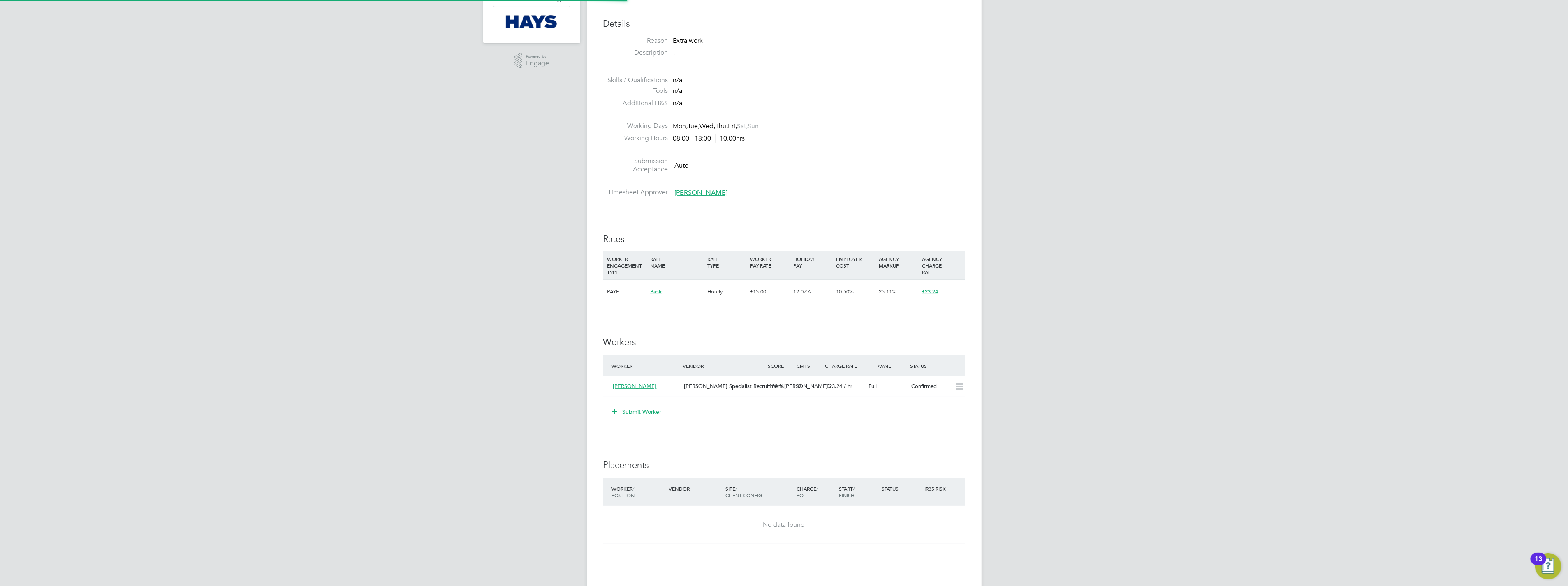
scroll to position [4, 4]
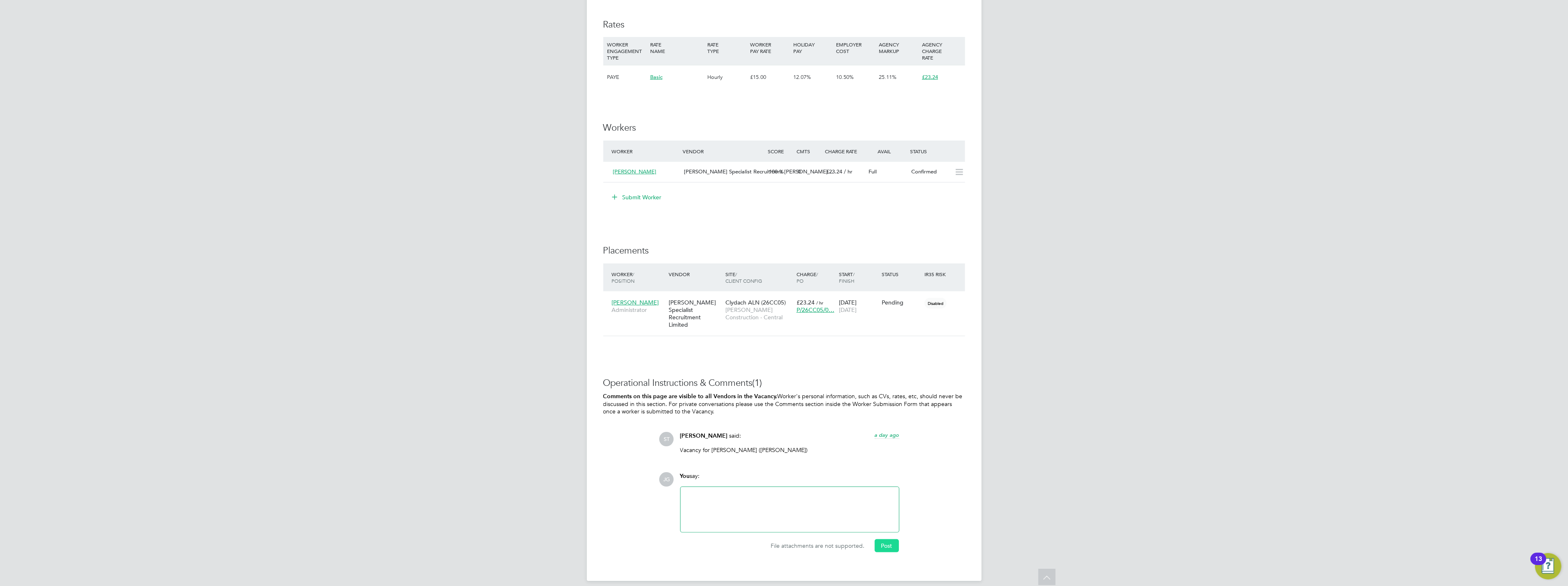
click at [523, 231] on button "Post" at bounding box center [886, 546] width 24 height 13
click at [523, 231] on icon at bounding box center [954, 302] width 8 height 10
click at [523, 231] on li "Start" at bounding box center [929, 354] width 58 height 12
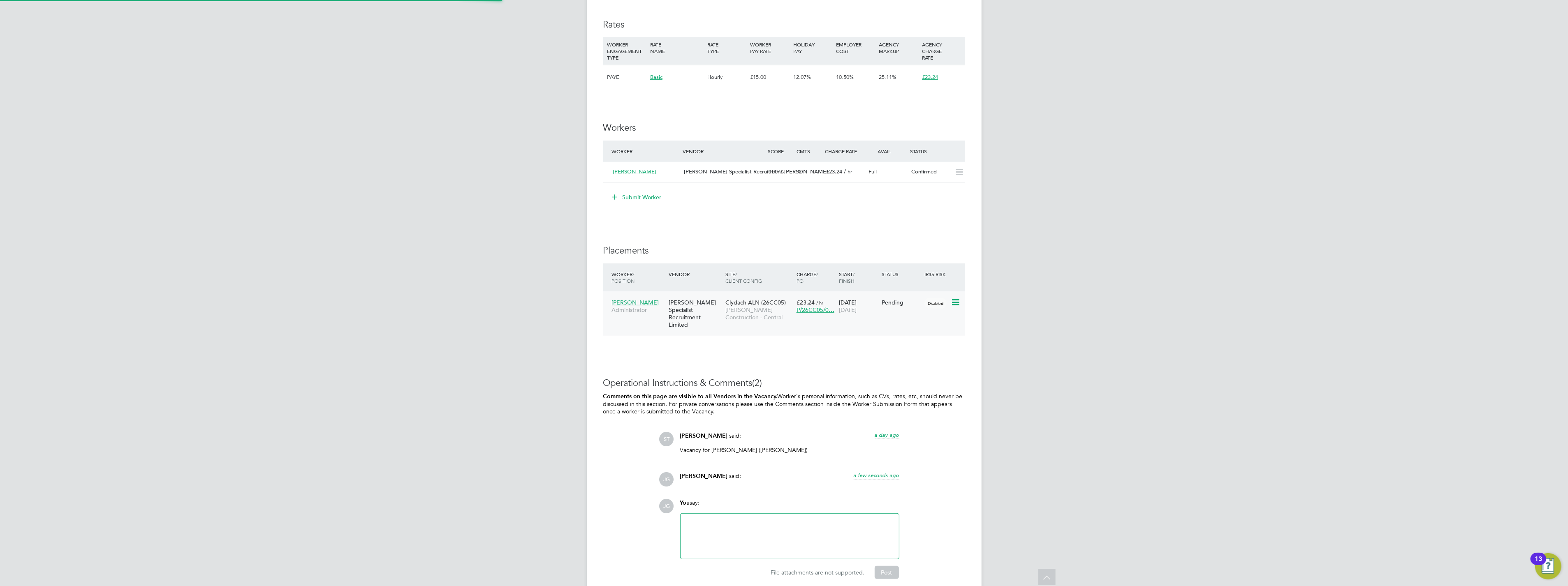
type input "[PERSON_NAME]"
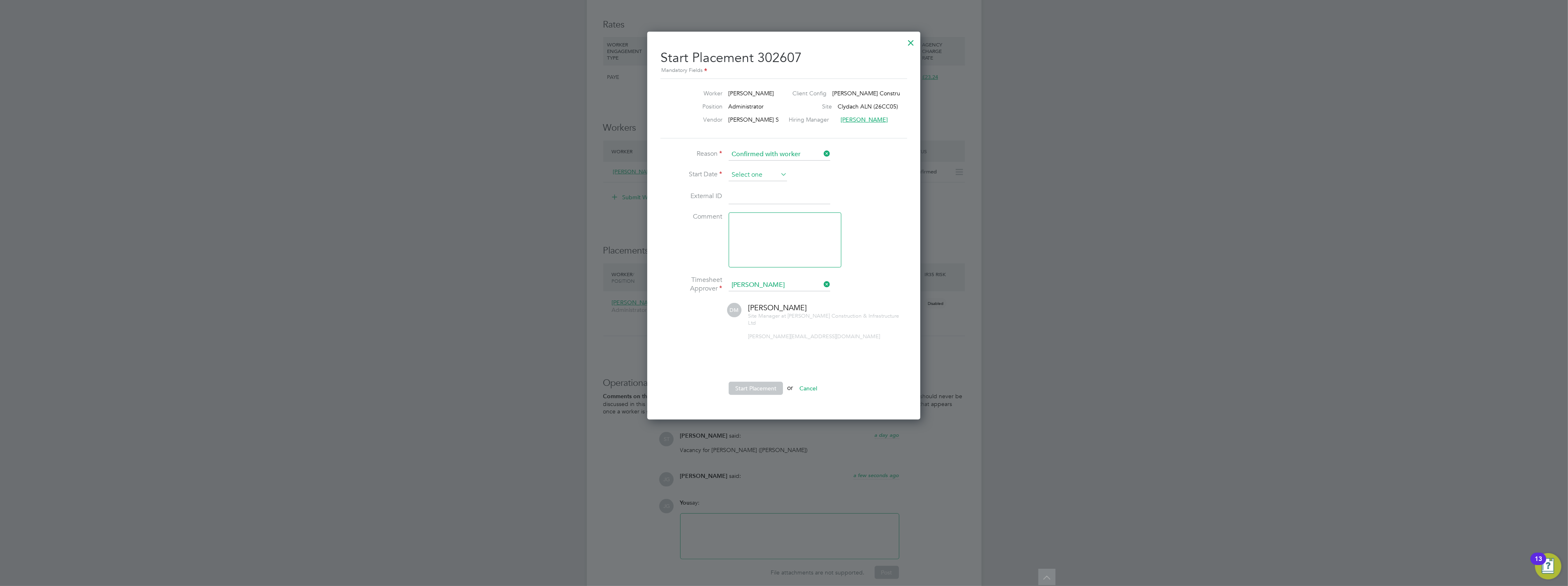
click at [523, 174] on input at bounding box center [758, 174] width 58 height 12
click at [523, 231] on span "[DATE]" at bounding box center [742, 249] width 16 height 16
type input "[DATE]"
click at [523, 231] on button "Start Placement" at bounding box center [756, 388] width 54 height 13
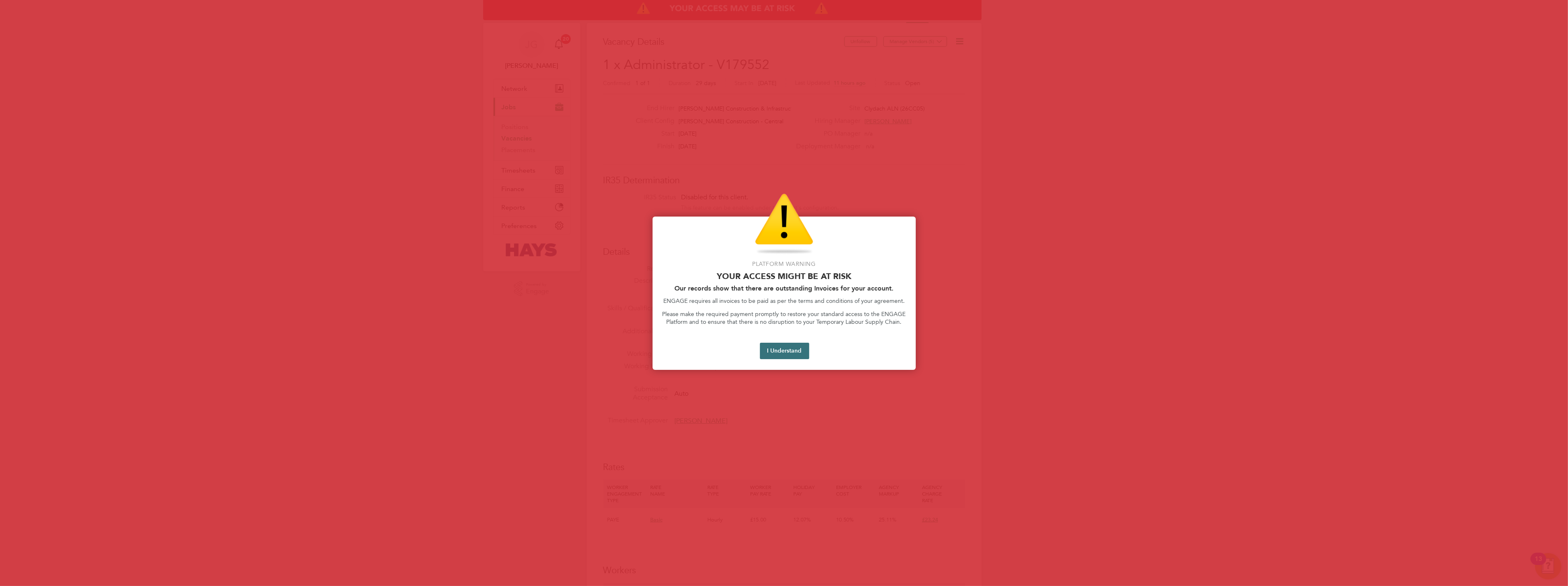
click at [523, 231] on button "I Understand" at bounding box center [785, 351] width 49 height 16
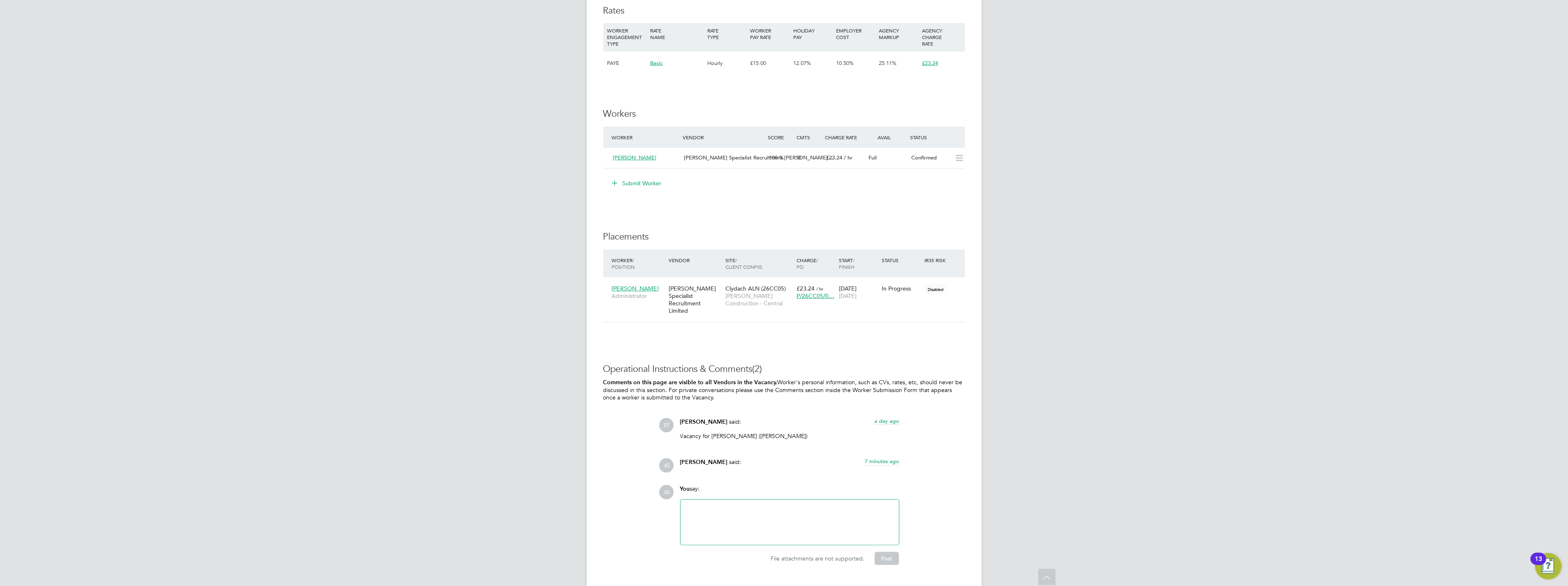
scroll to position [470, 0]
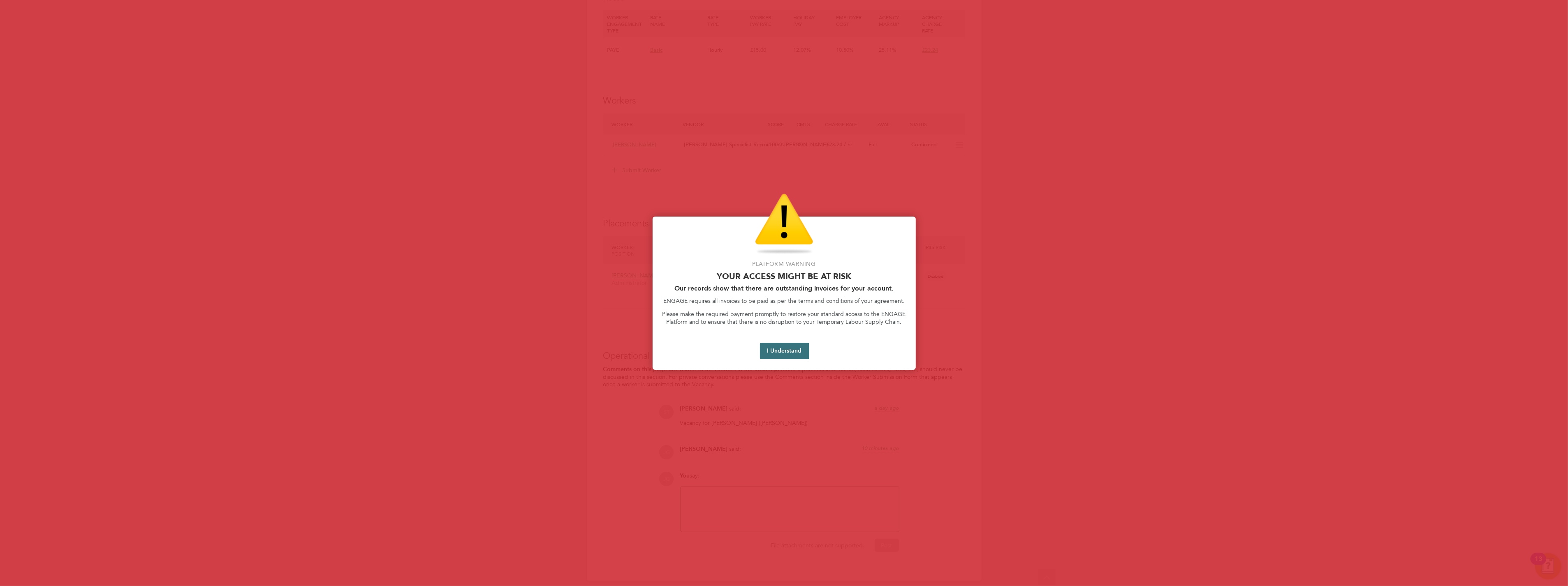
click at [523, 231] on button "I Understand" at bounding box center [785, 351] width 49 height 16
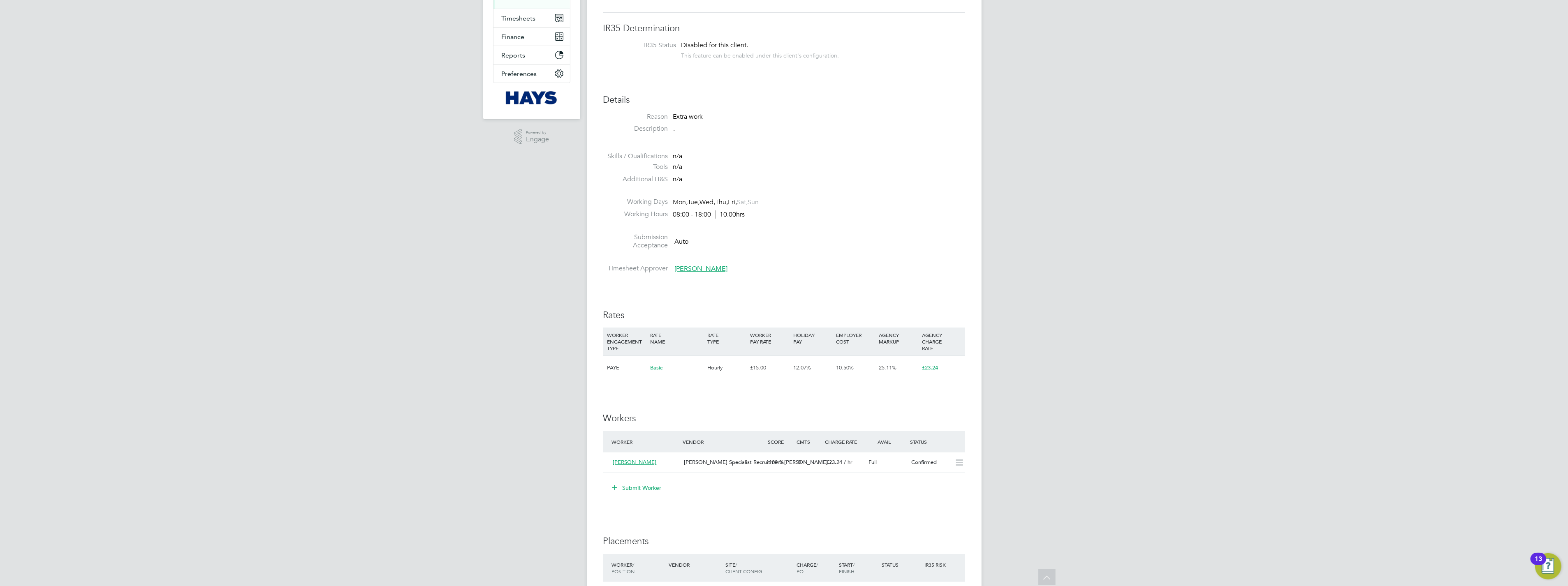
scroll to position [0, 0]
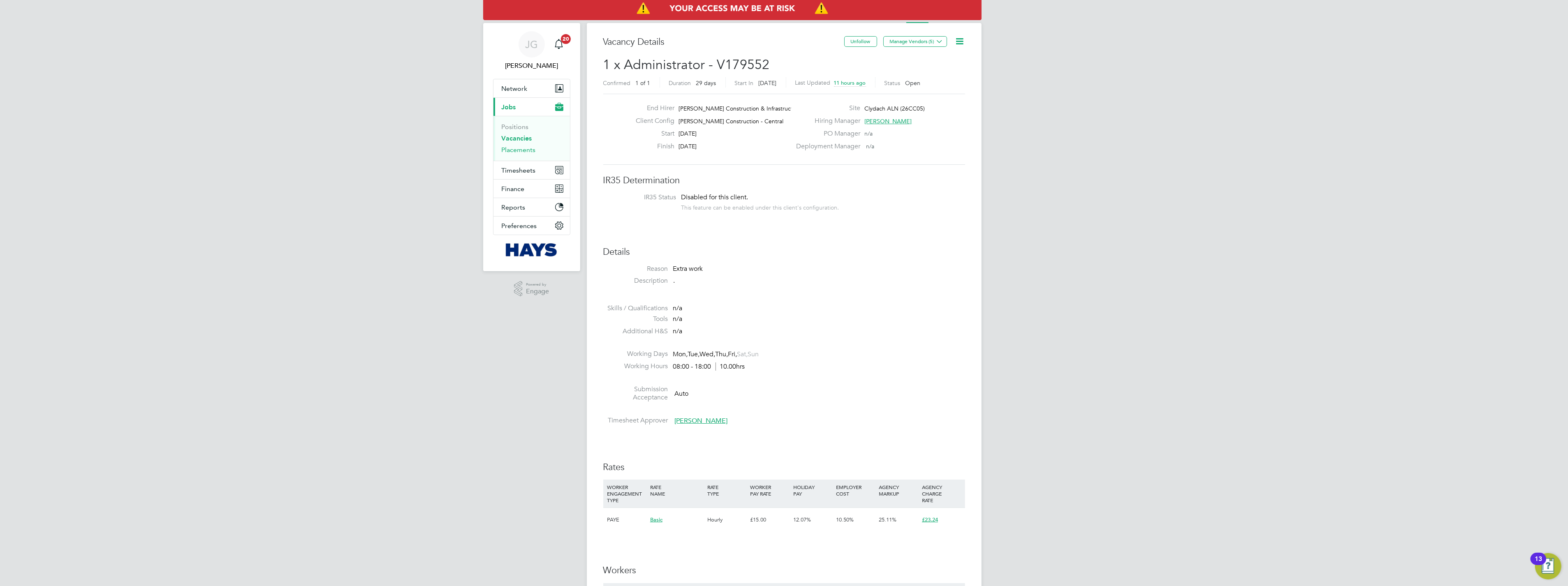
drag, startPoint x: 520, startPoint y: 152, endPoint x: 528, endPoint y: 153, distance: 8.1
click at [520, 152] on link "Placements" at bounding box center [518, 149] width 34 height 7
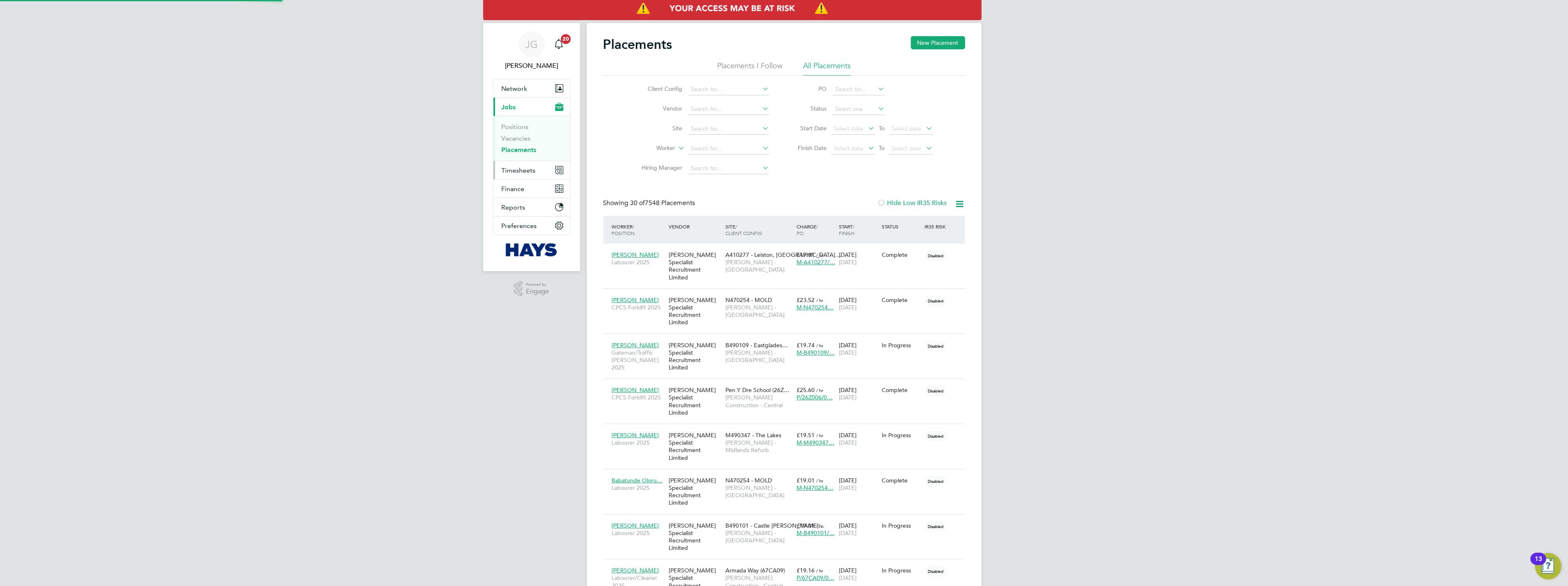
click at [523, 170] on span "Timesheets" at bounding box center [518, 170] width 34 height 7
click at [523, 150] on input at bounding box center [729, 149] width 81 height 12
click at [523, 161] on li "[PERSON_NAME]" at bounding box center [728, 160] width 82 height 11
type input "[PERSON_NAME]"
